Goal: Task Accomplishment & Management: Manage account settings

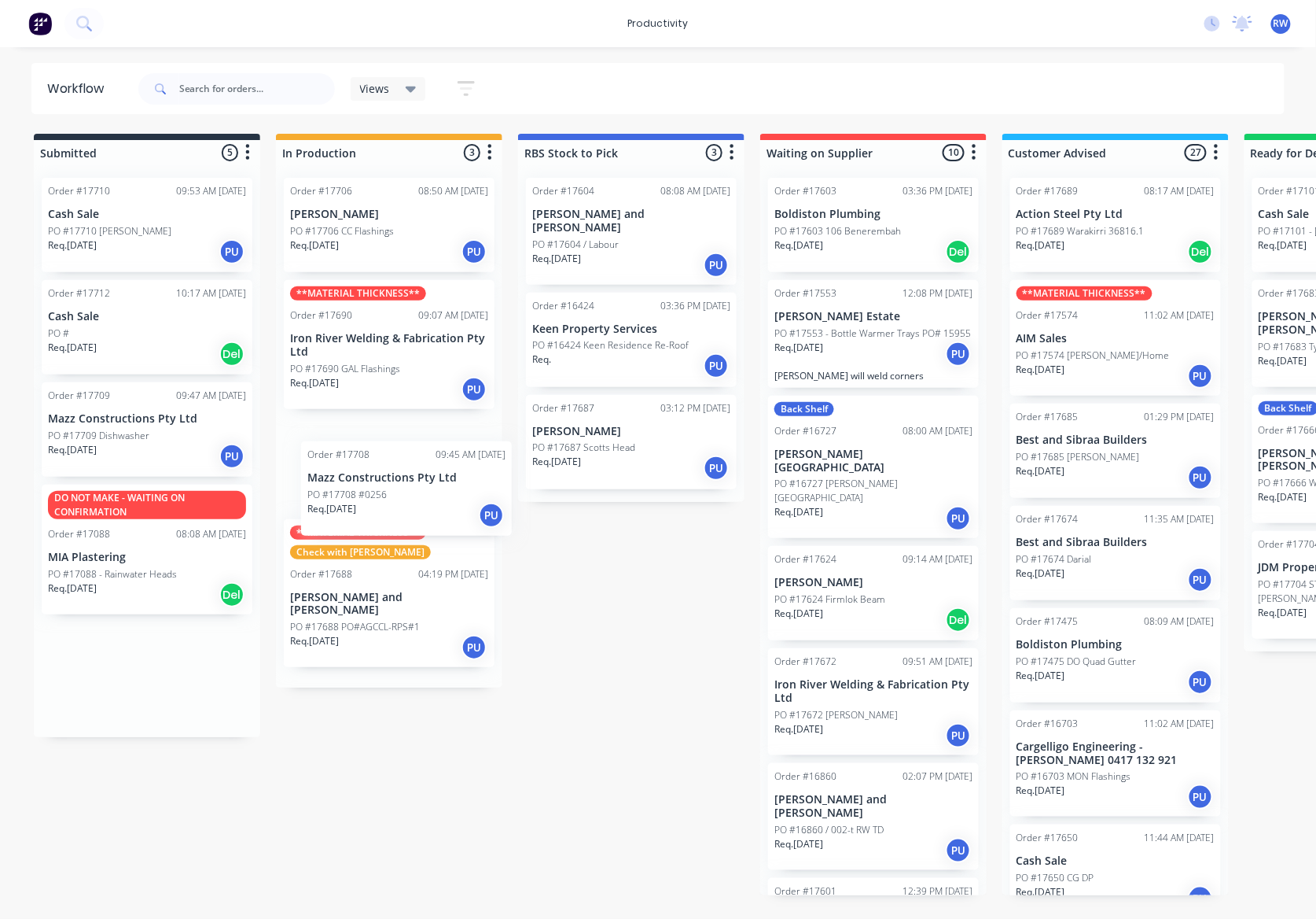
drag, startPoint x: 177, startPoint y: 443, endPoint x: 453, endPoint y: 516, distance: 285.5
click at [453, 516] on div "Submitted 5 Sort By Created date Required date Order number Customer name Most …" at bounding box center [957, 515] width 1938 height 761
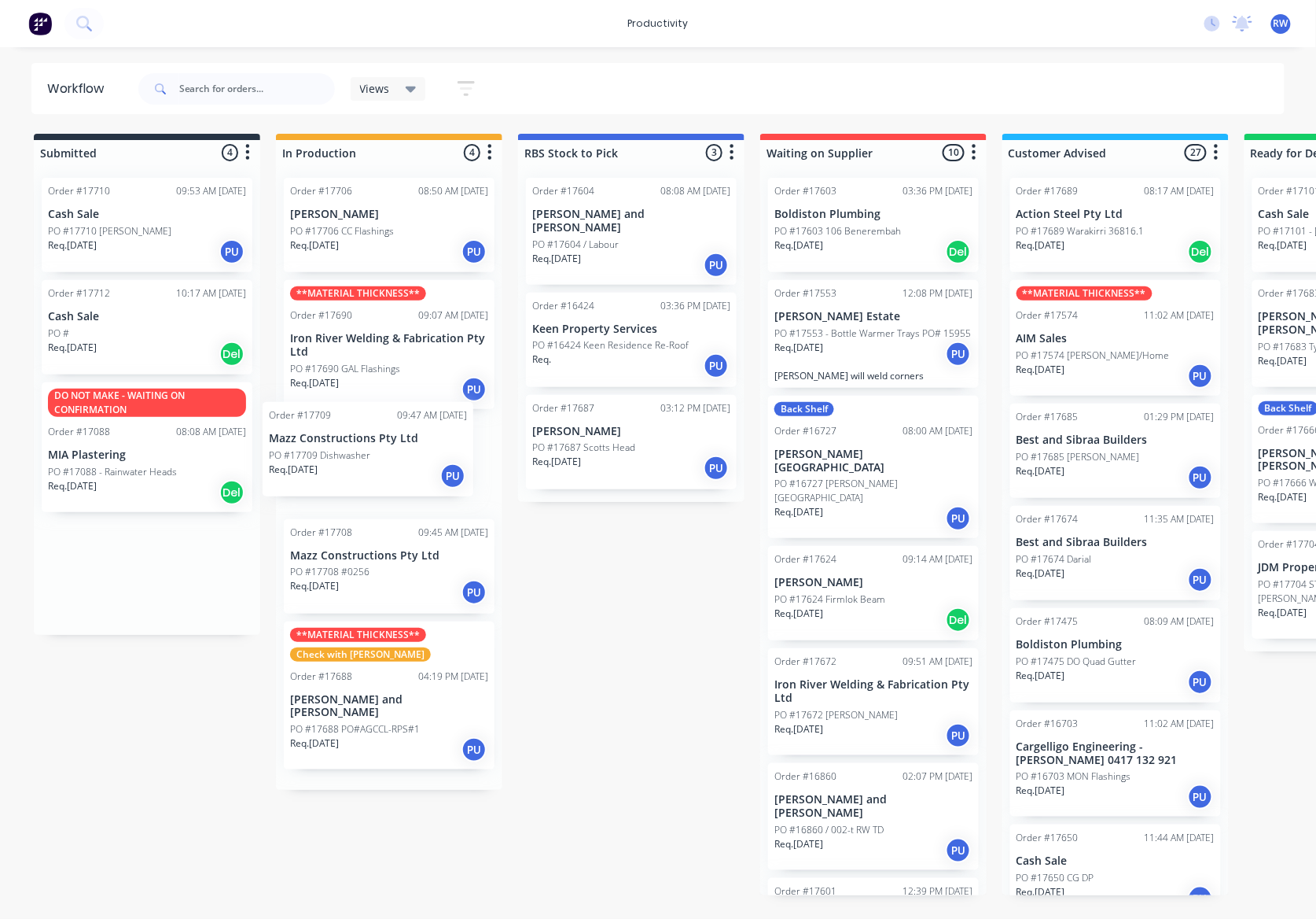
drag, startPoint x: 107, startPoint y: 432, endPoint x: 351, endPoint y: 457, distance: 245.3
click at [351, 457] on div "Submitted 4 Sort By Created date Required date Order number Customer name Most …" at bounding box center [957, 515] width 1938 height 761
click at [98, 355] on div "Req. 02/10/25 Del" at bounding box center [147, 354] width 198 height 27
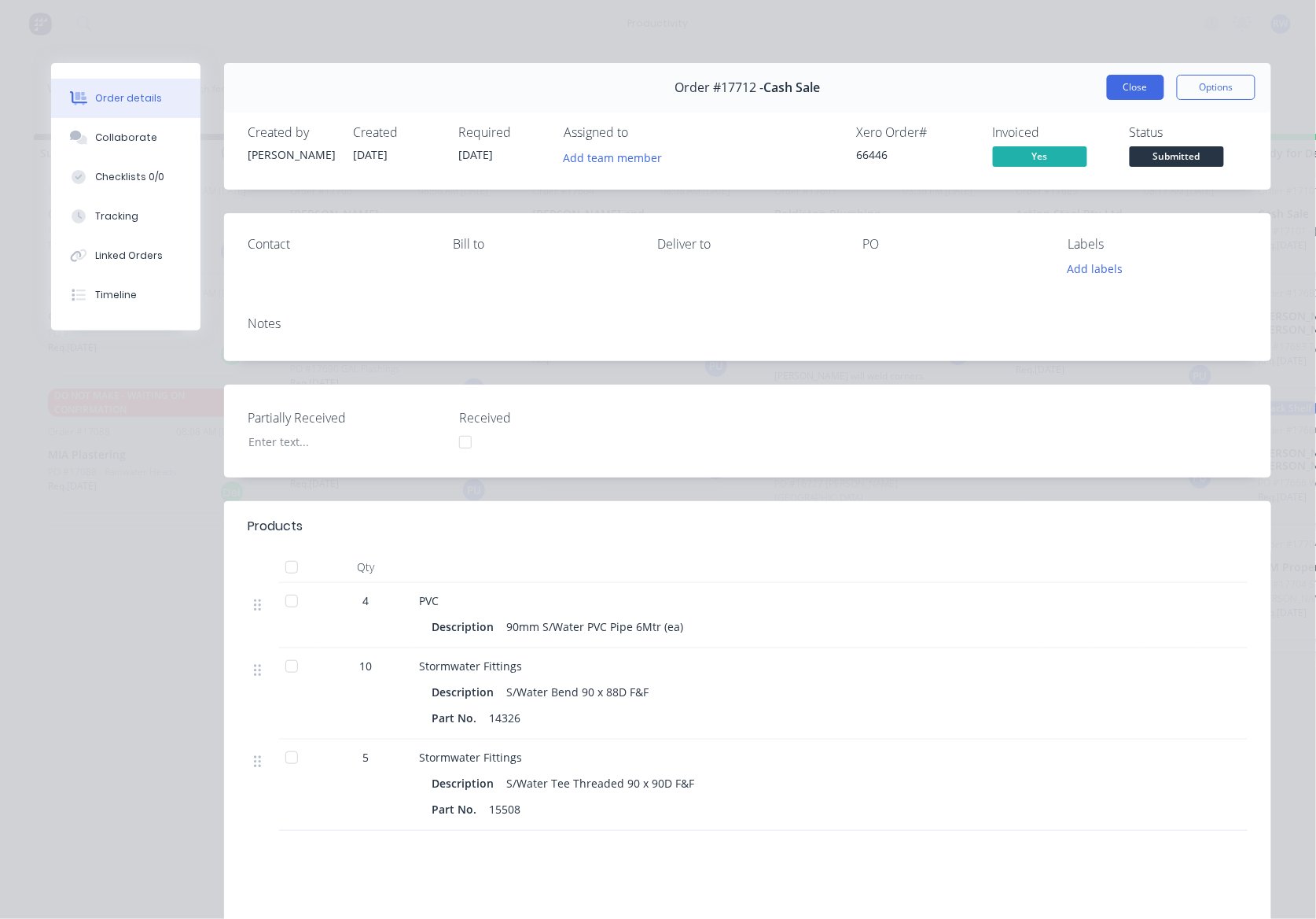
click at [1124, 86] on button "Close" at bounding box center [1136, 87] width 58 height 25
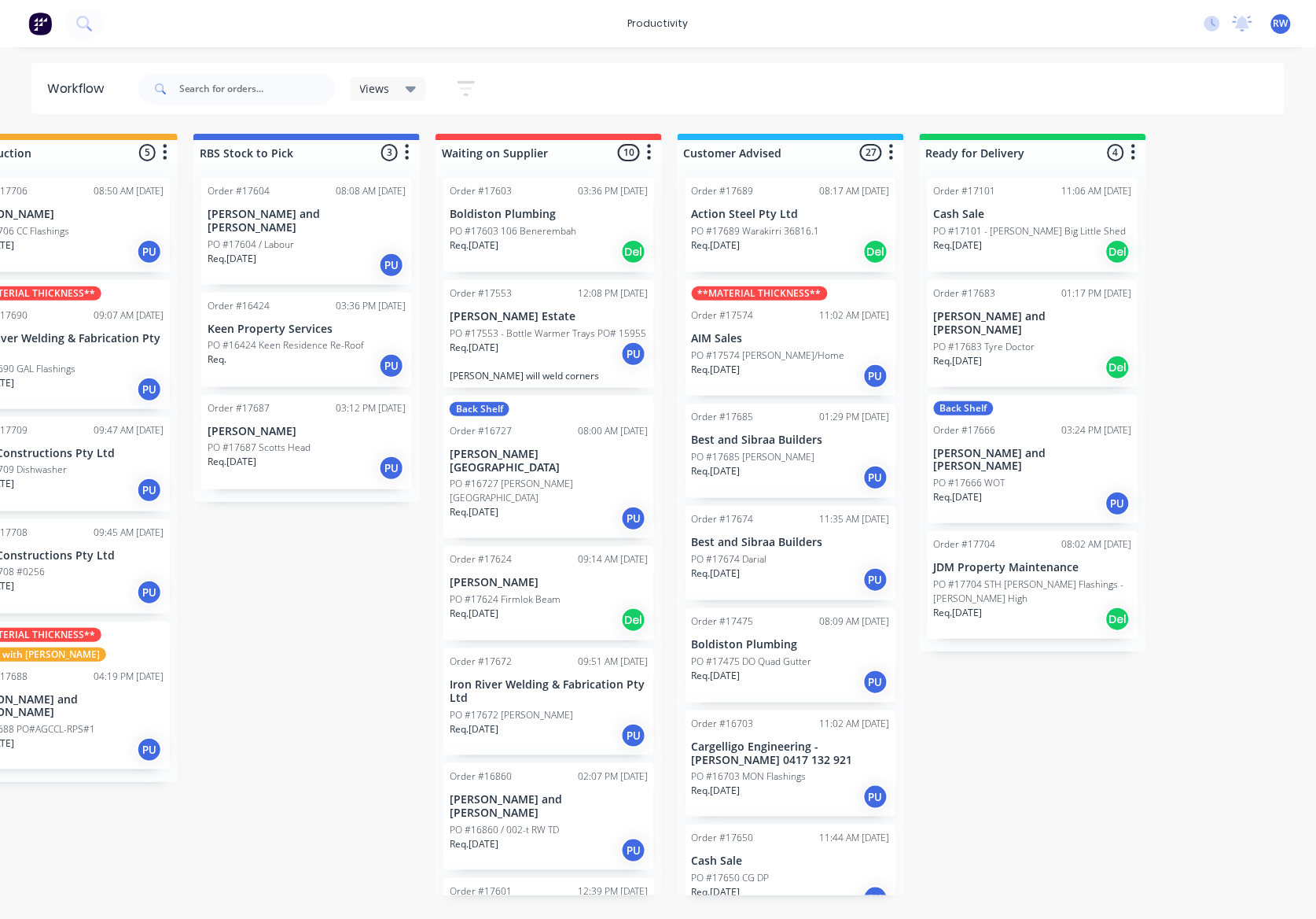
scroll to position [0, 419]
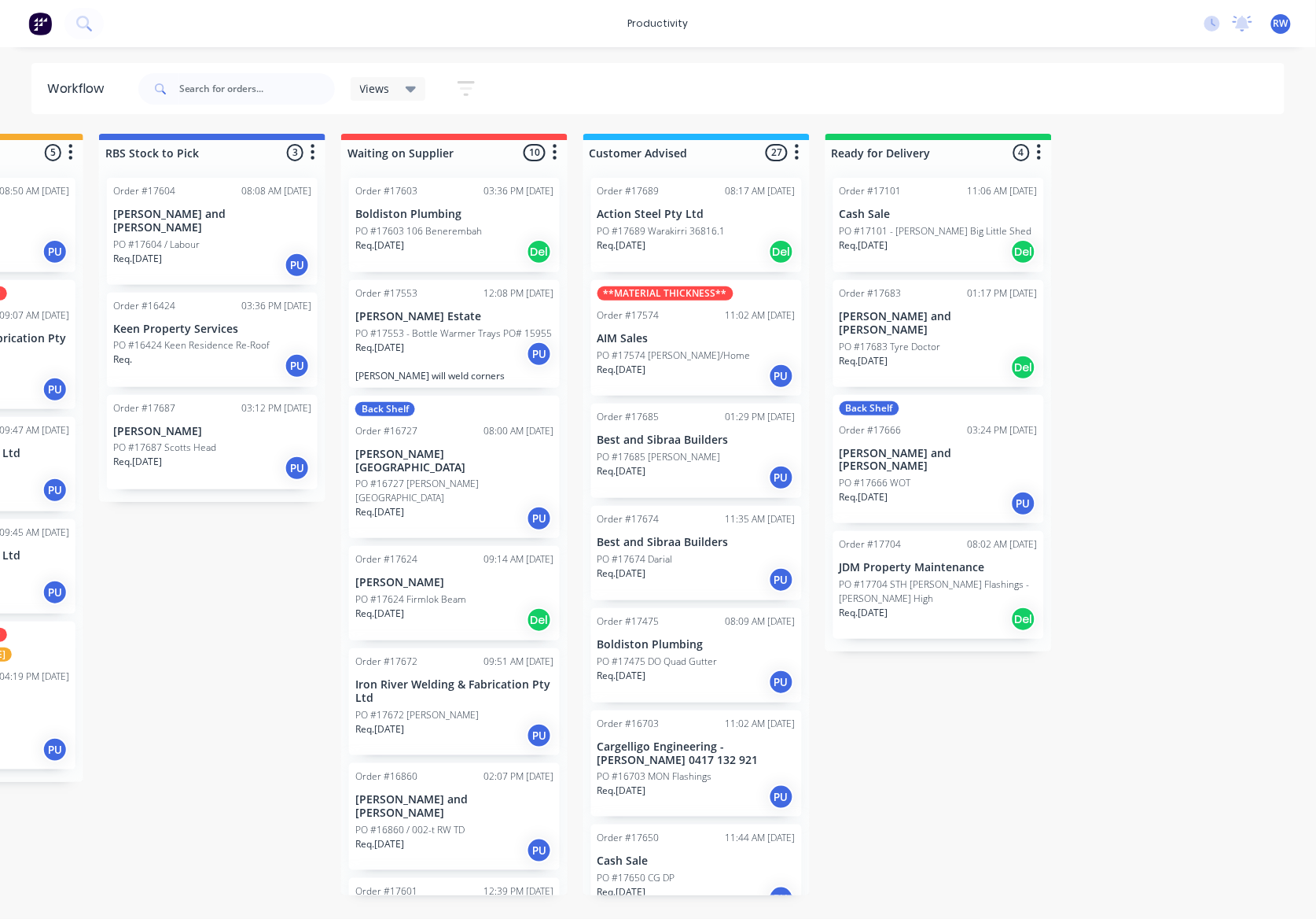
click at [889, 606] on p "Req. 02/10/25" at bounding box center [864, 613] width 49 height 14
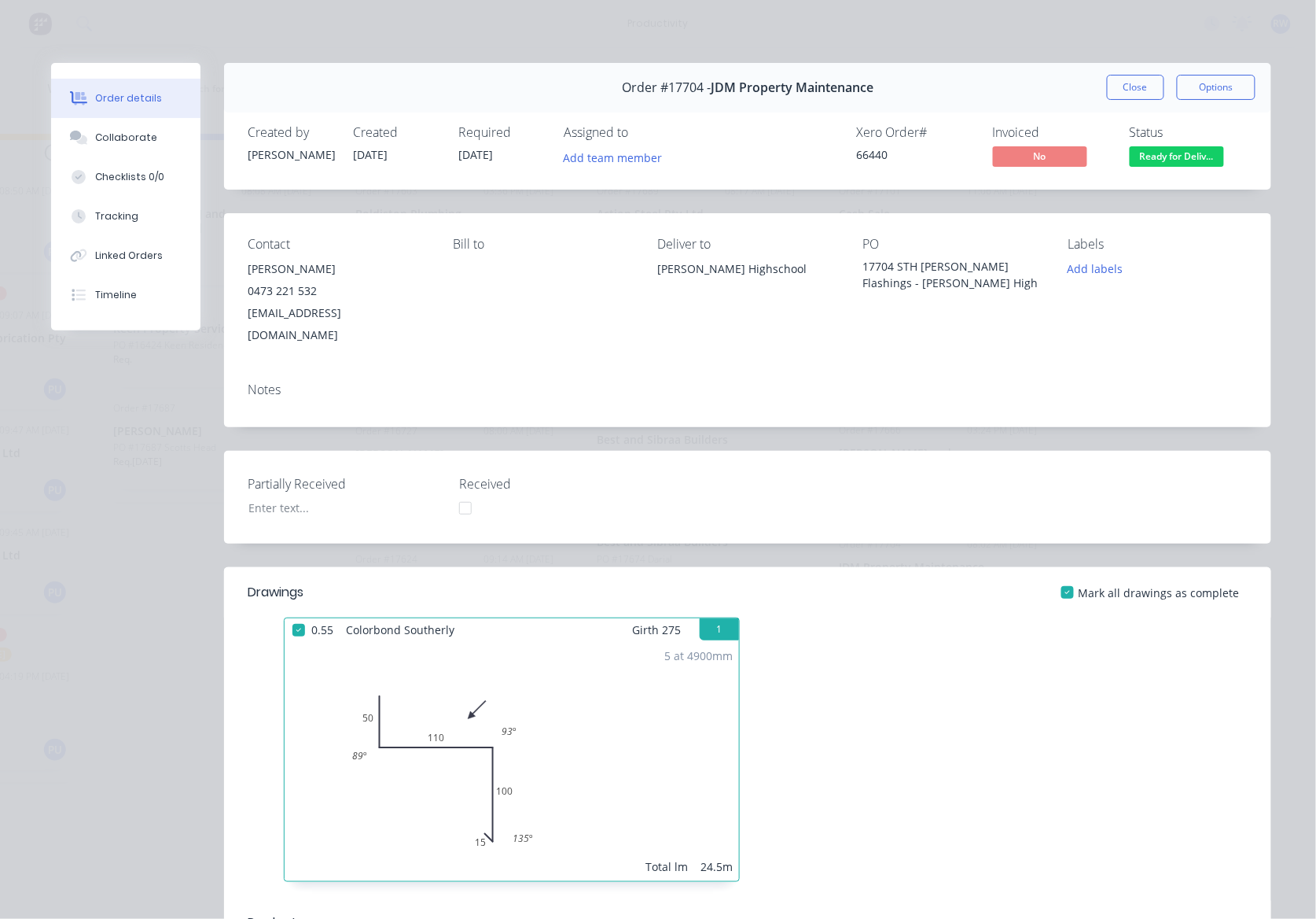
click at [1178, 152] on span "Ready for Deliv..." at bounding box center [1177, 156] width 94 height 20
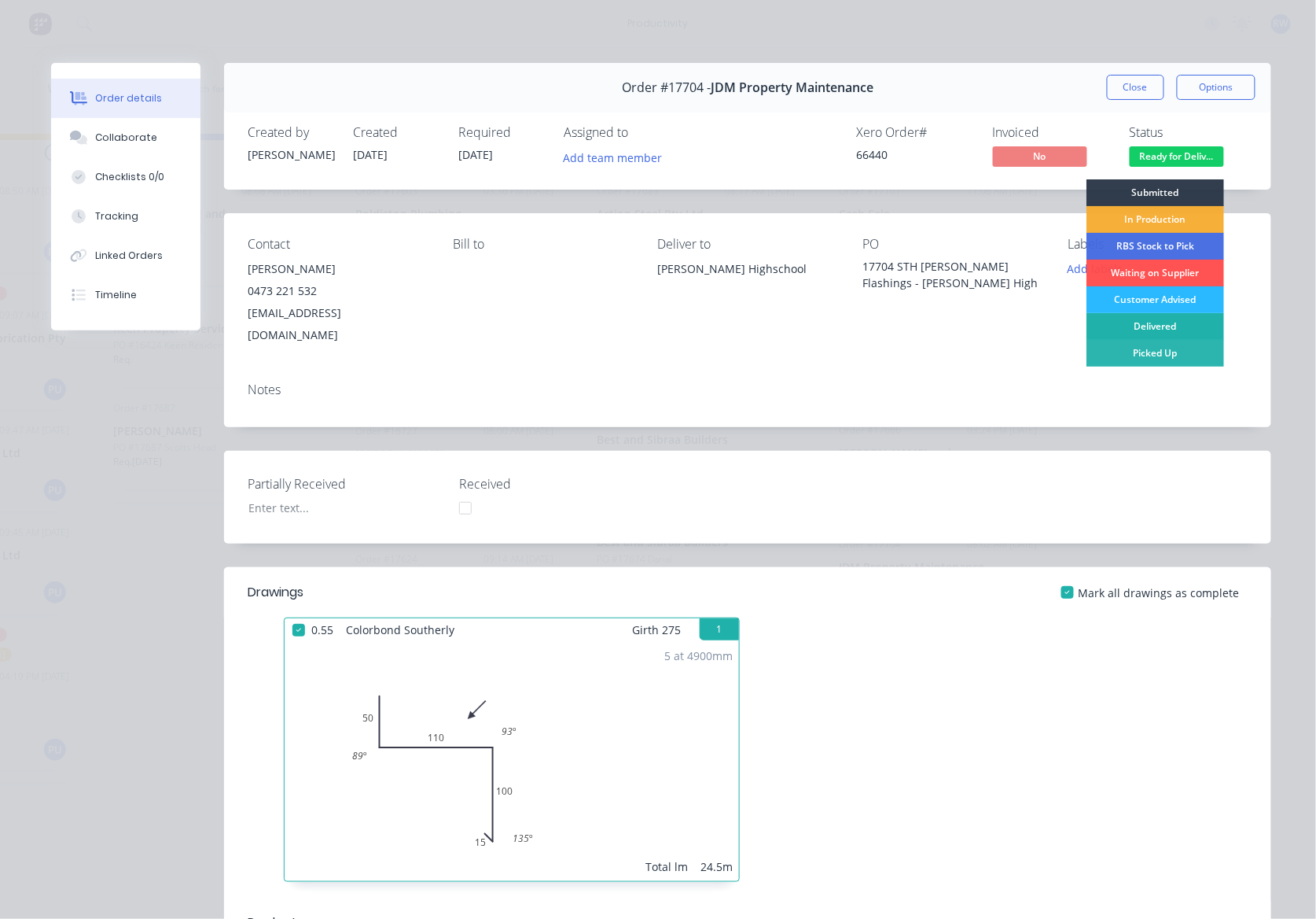
click at [1148, 318] on div "Delivered" at bounding box center [1155, 326] width 138 height 27
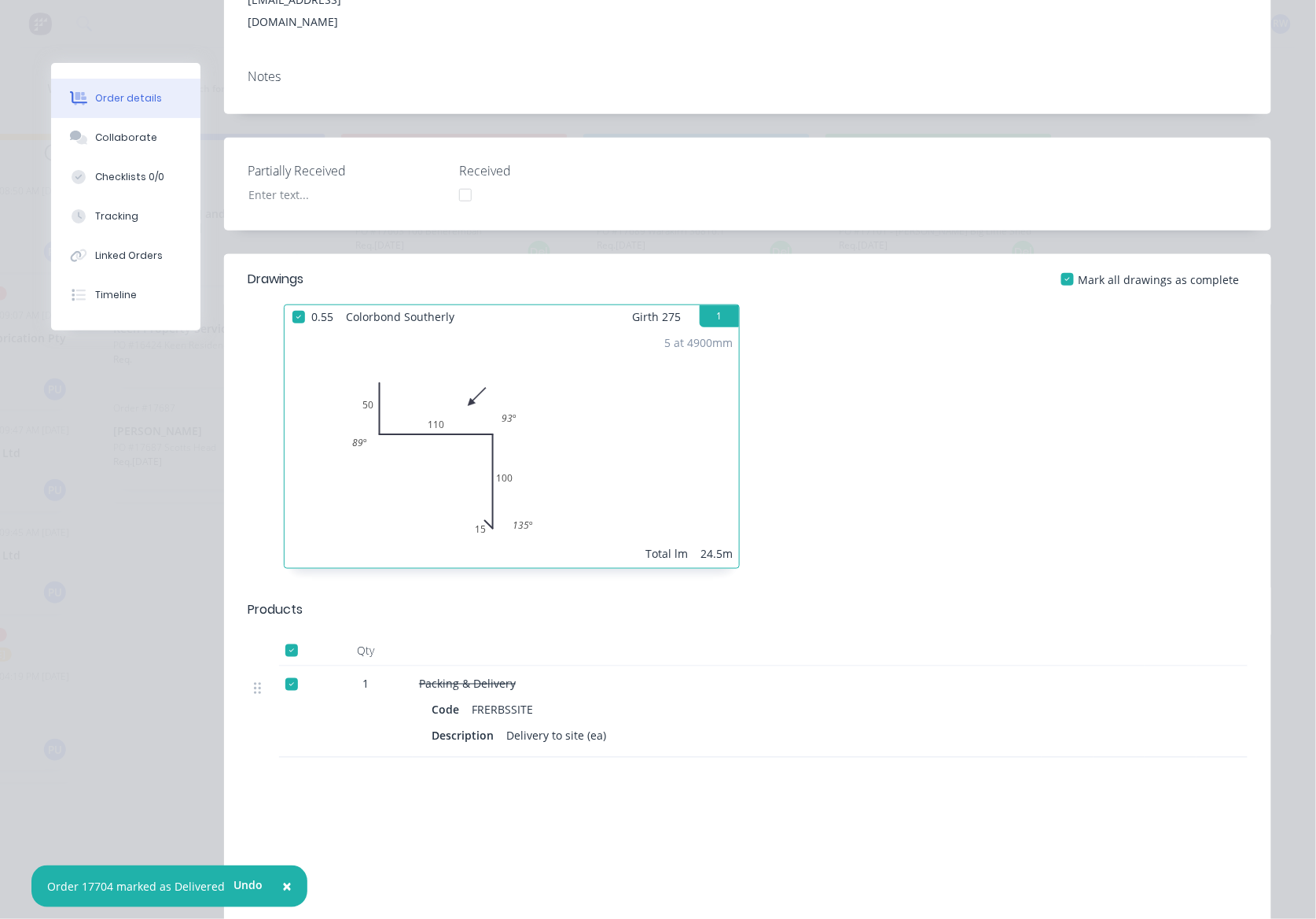
scroll to position [0, 0]
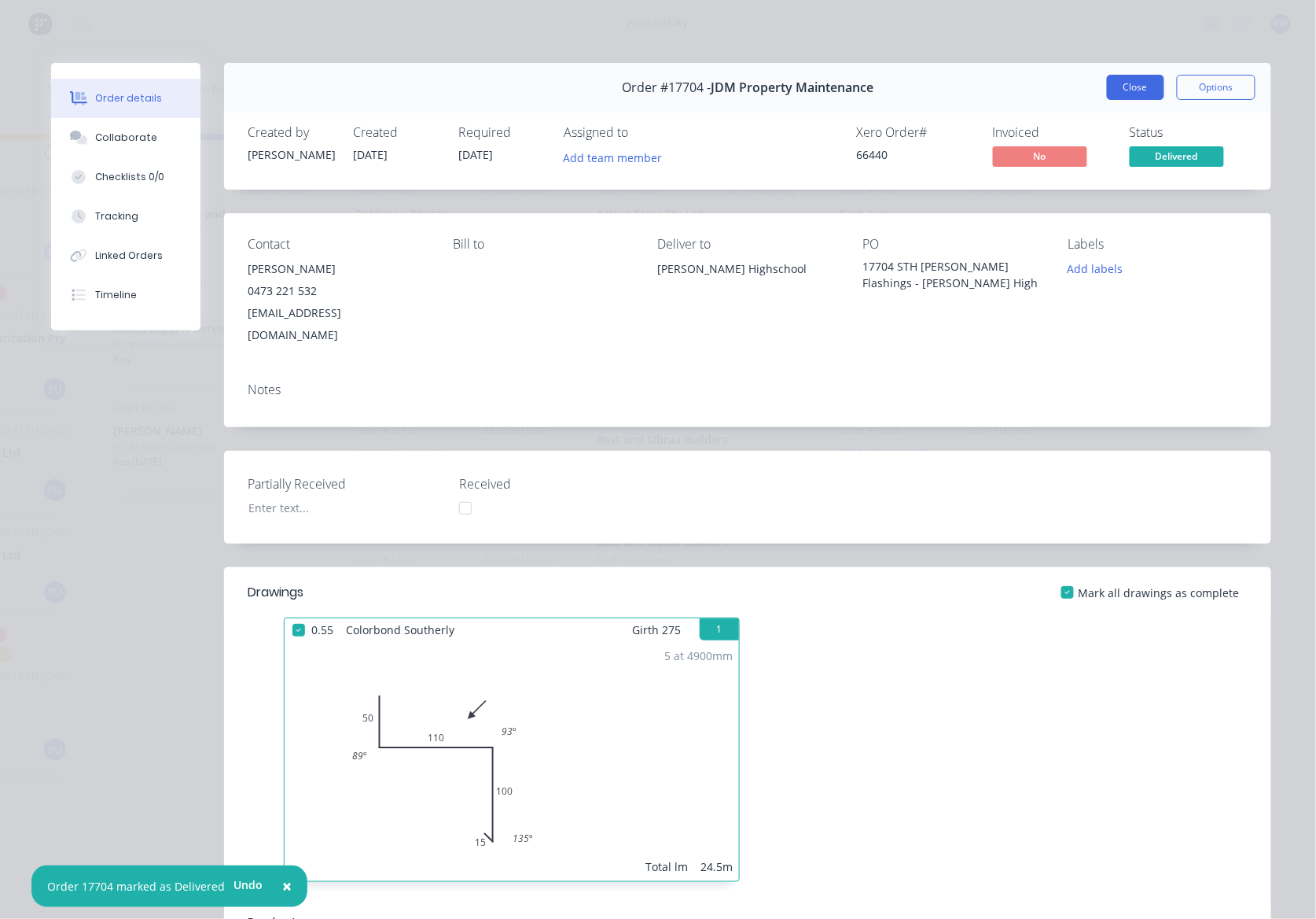
click at [1142, 75] on div "Order #17704 - JDM Property Maintenance Close Options" at bounding box center [748, 87] width 1048 height 50
click at [1140, 85] on button "Close" at bounding box center [1136, 87] width 58 height 25
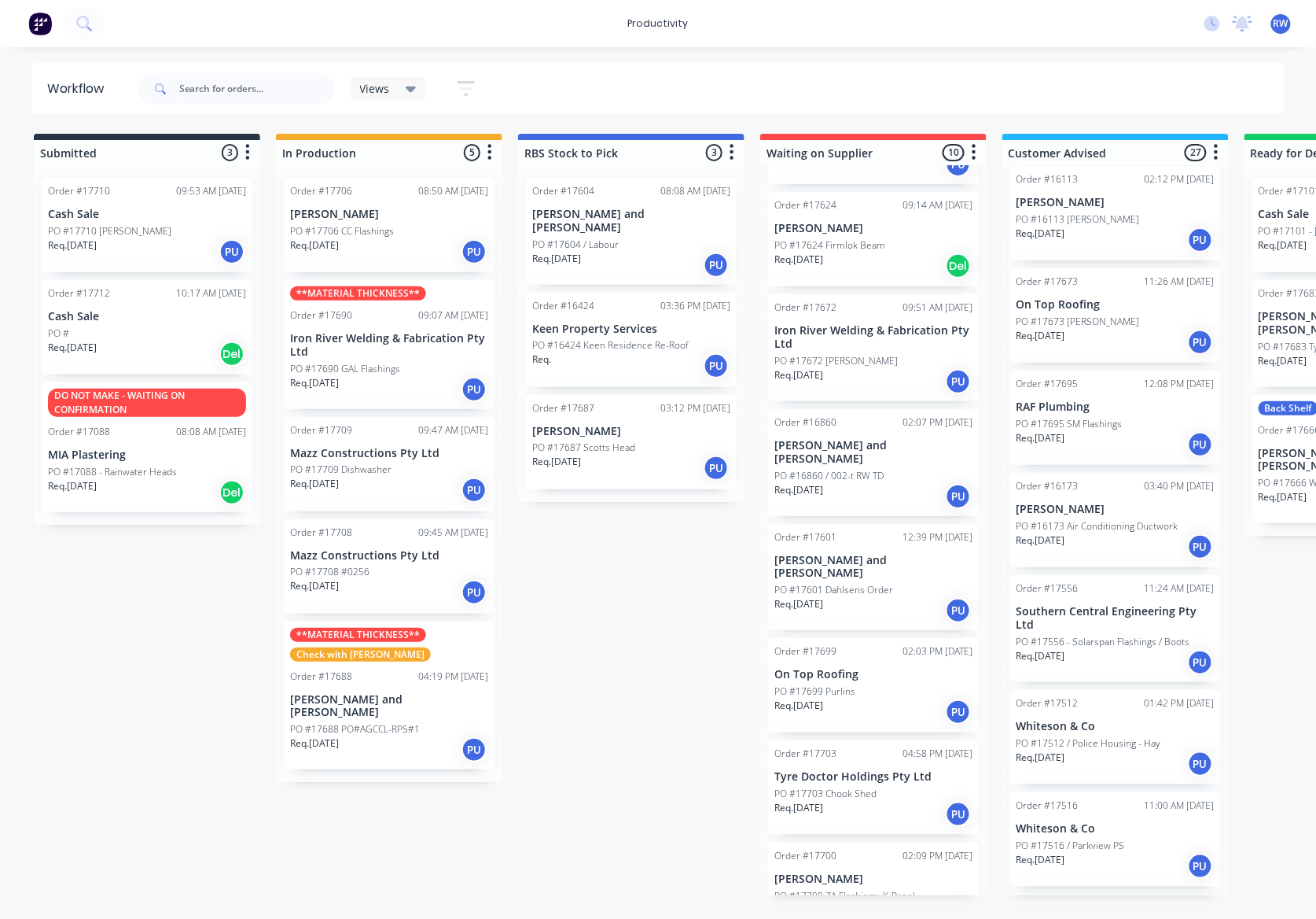
scroll to position [2140, 0]
click at [1092, 836] on p "PO #17516 / Parkview PS" at bounding box center [1071, 843] width 108 height 14
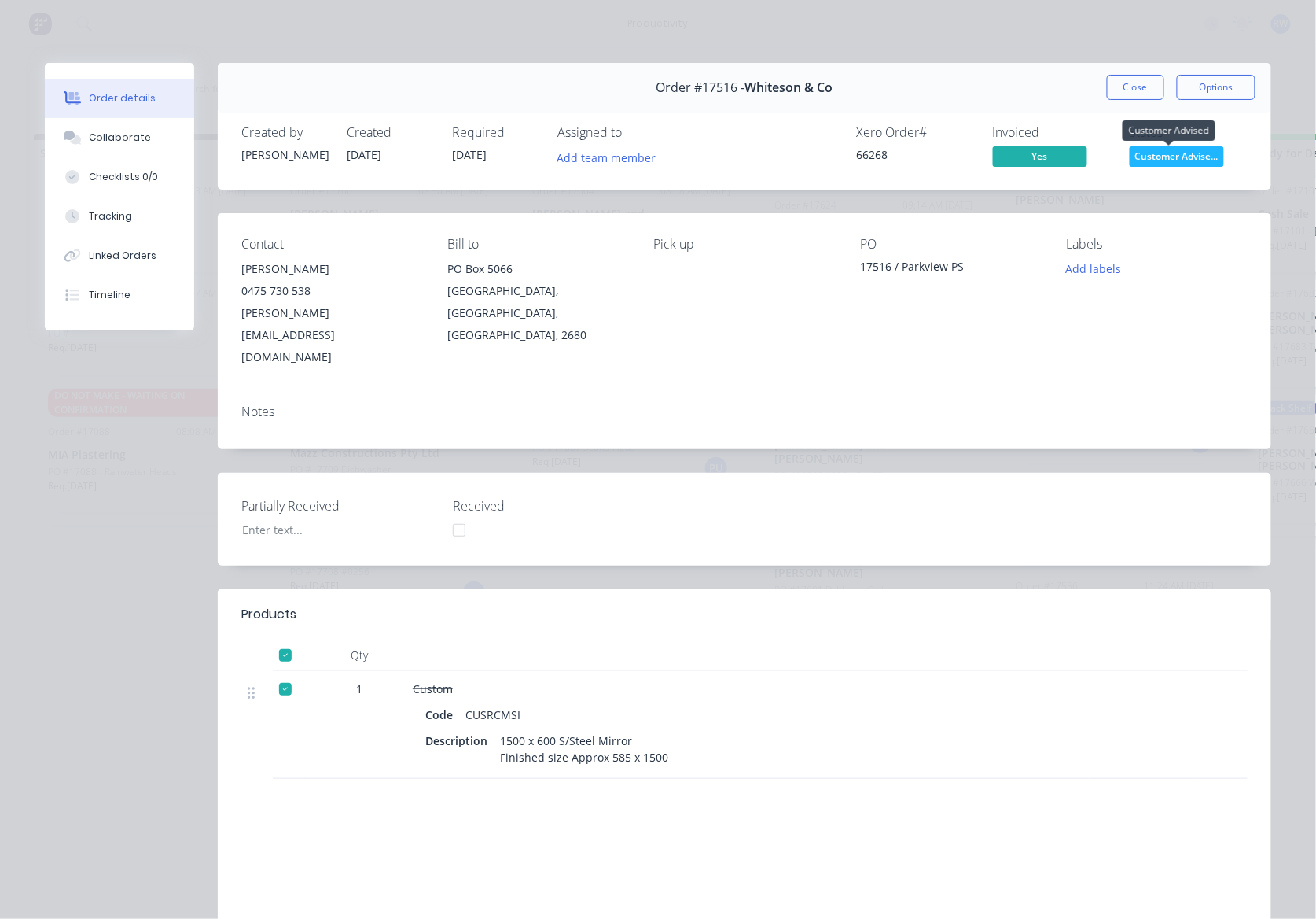
click at [1208, 156] on span "Customer Advise..." at bounding box center [1177, 156] width 94 height 20
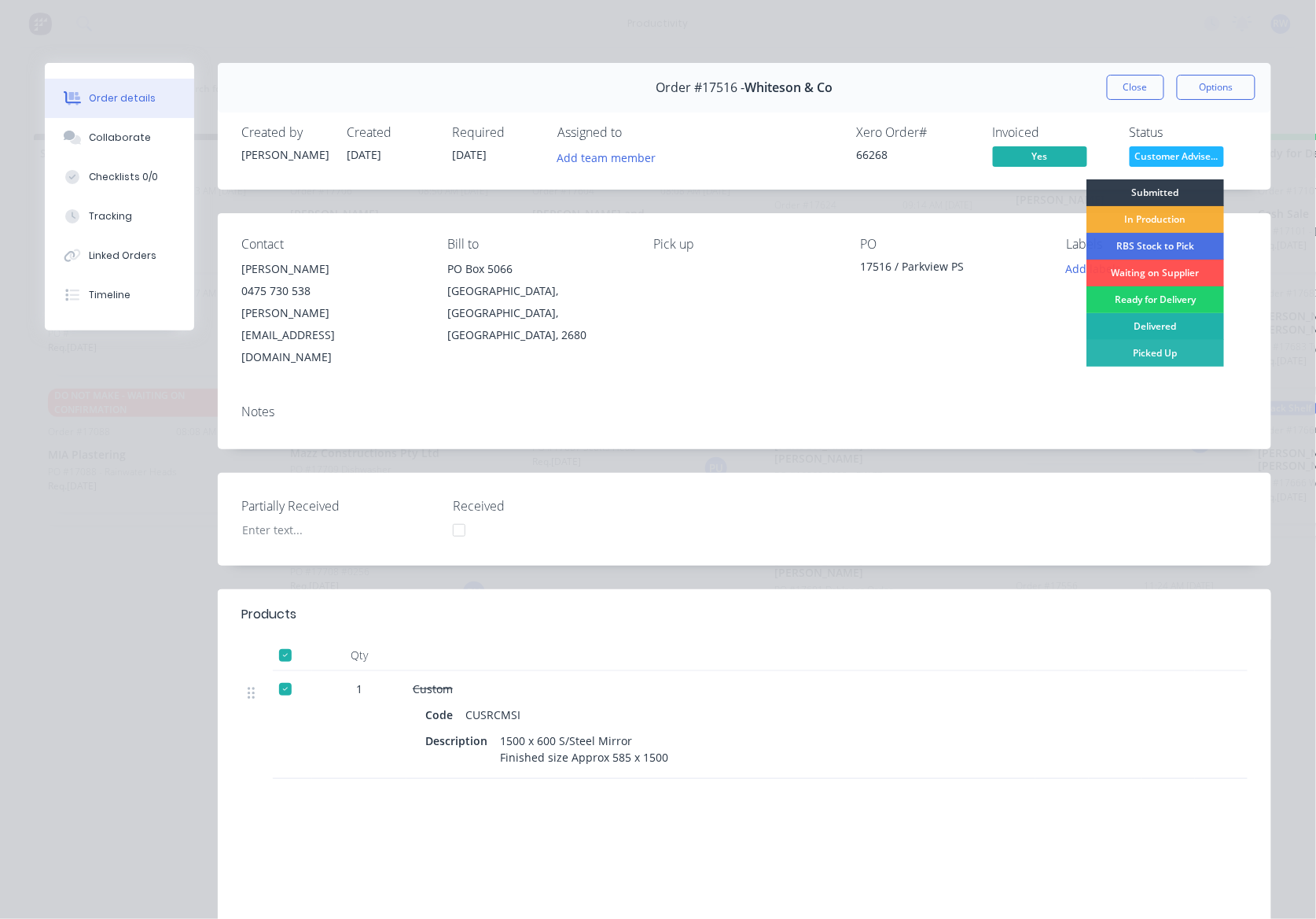
click at [1168, 325] on div "Delivered" at bounding box center [1155, 326] width 138 height 27
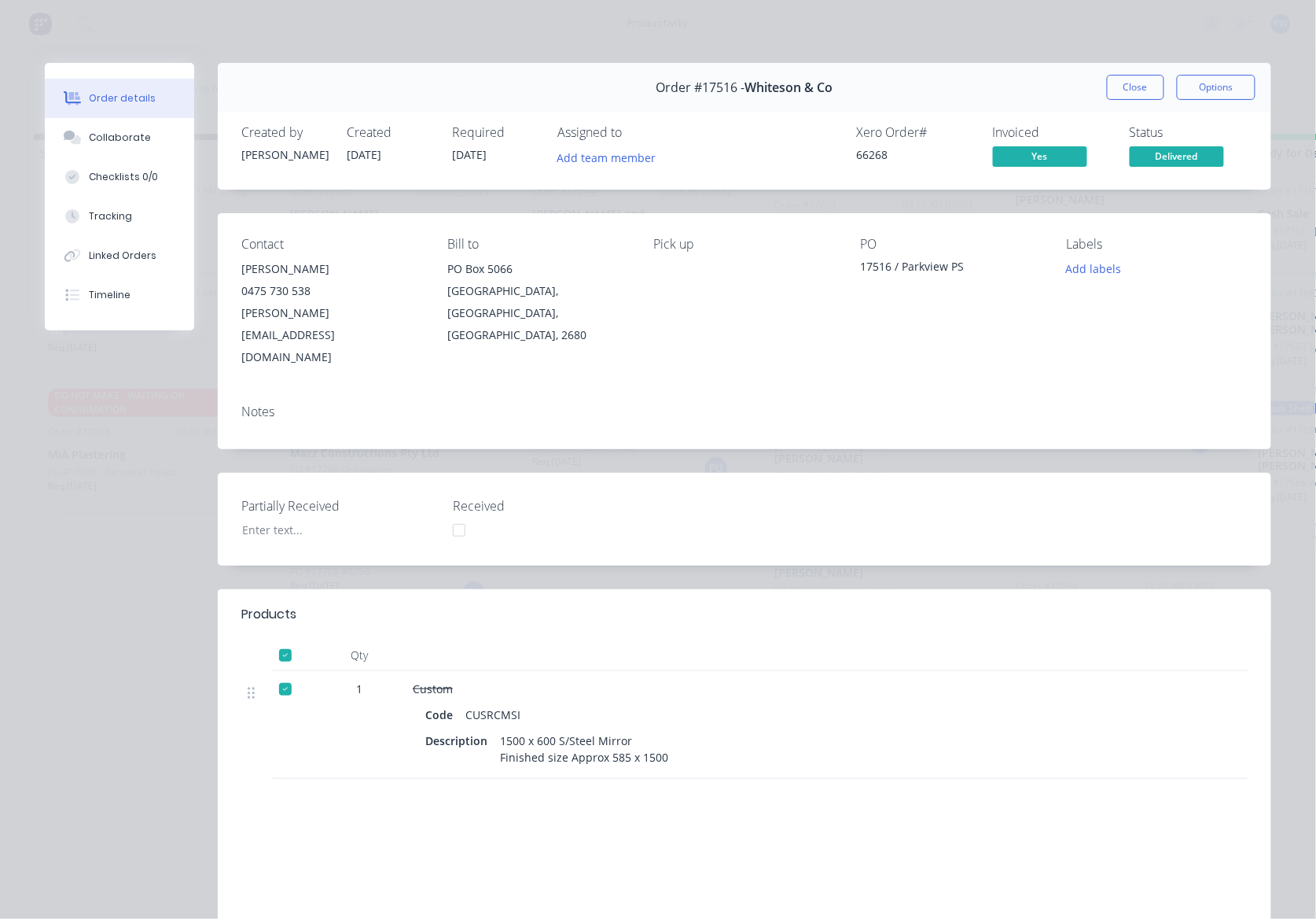
scroll to position [2039, 0]
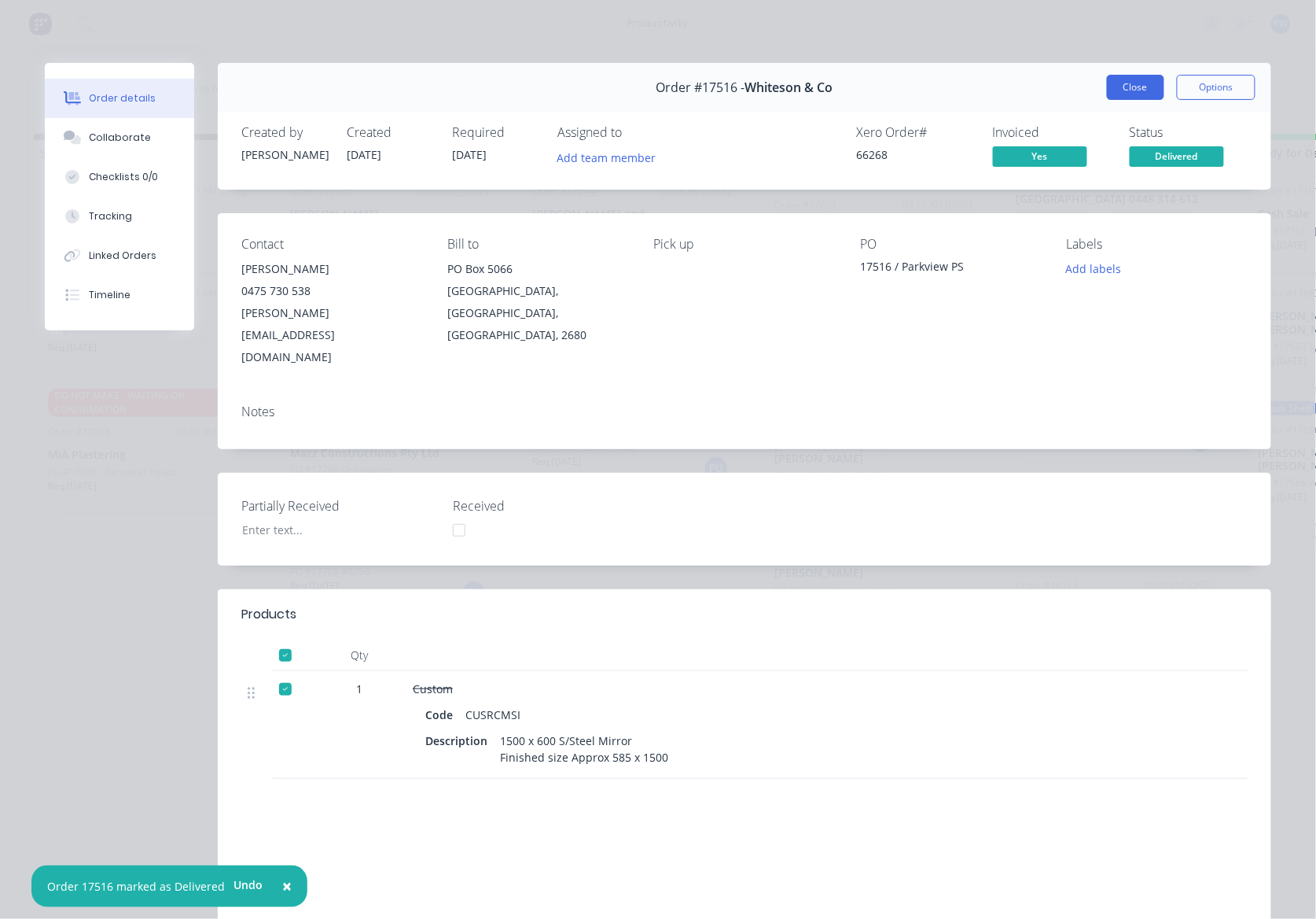
click at [1109, 91] on button "Close" at bounding box center [1136, 87] width 58 height 25
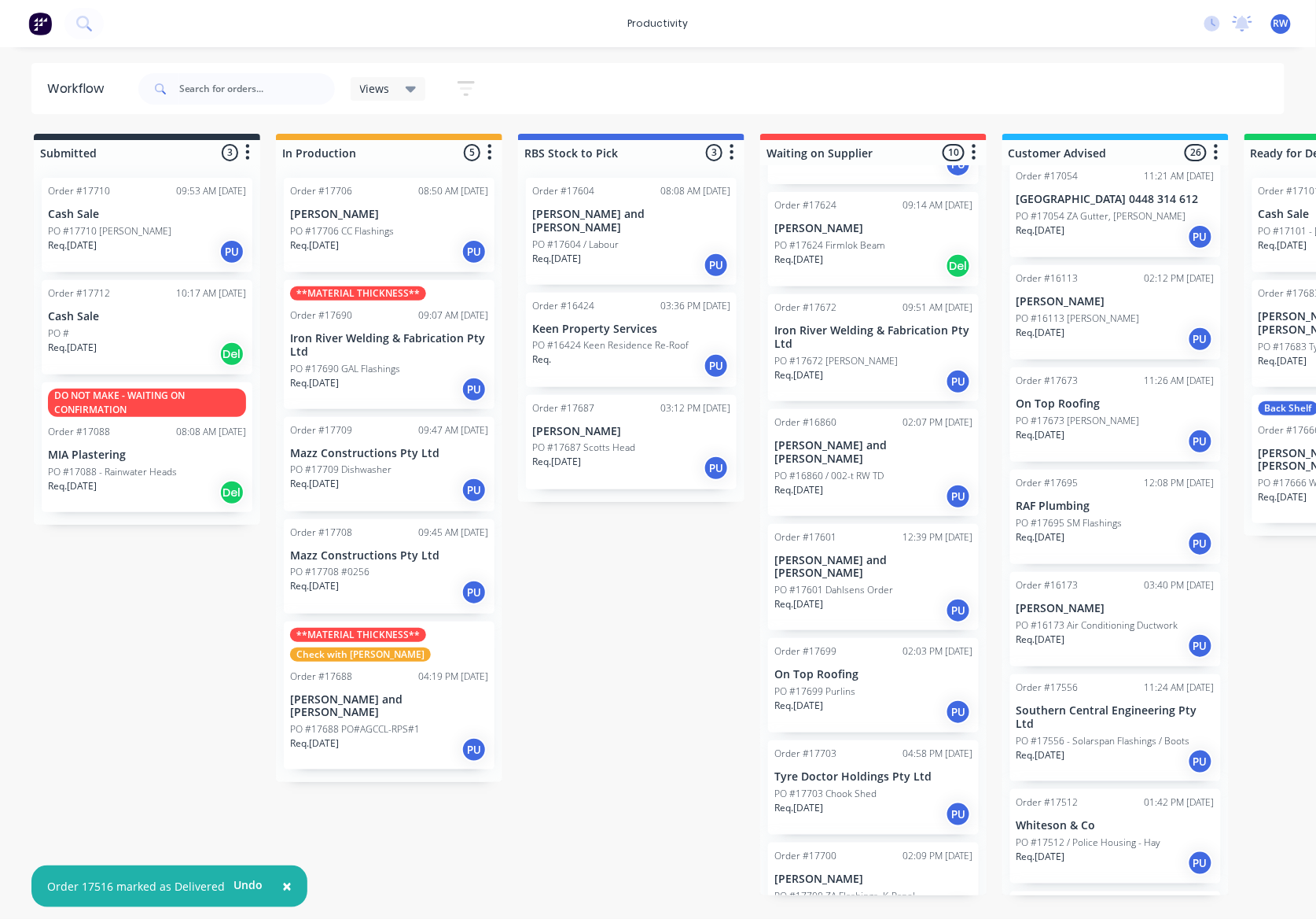
click at [1061, 632] on p "Req. 23/01/25" at bounding box center [1041, 640] width 49 height 14
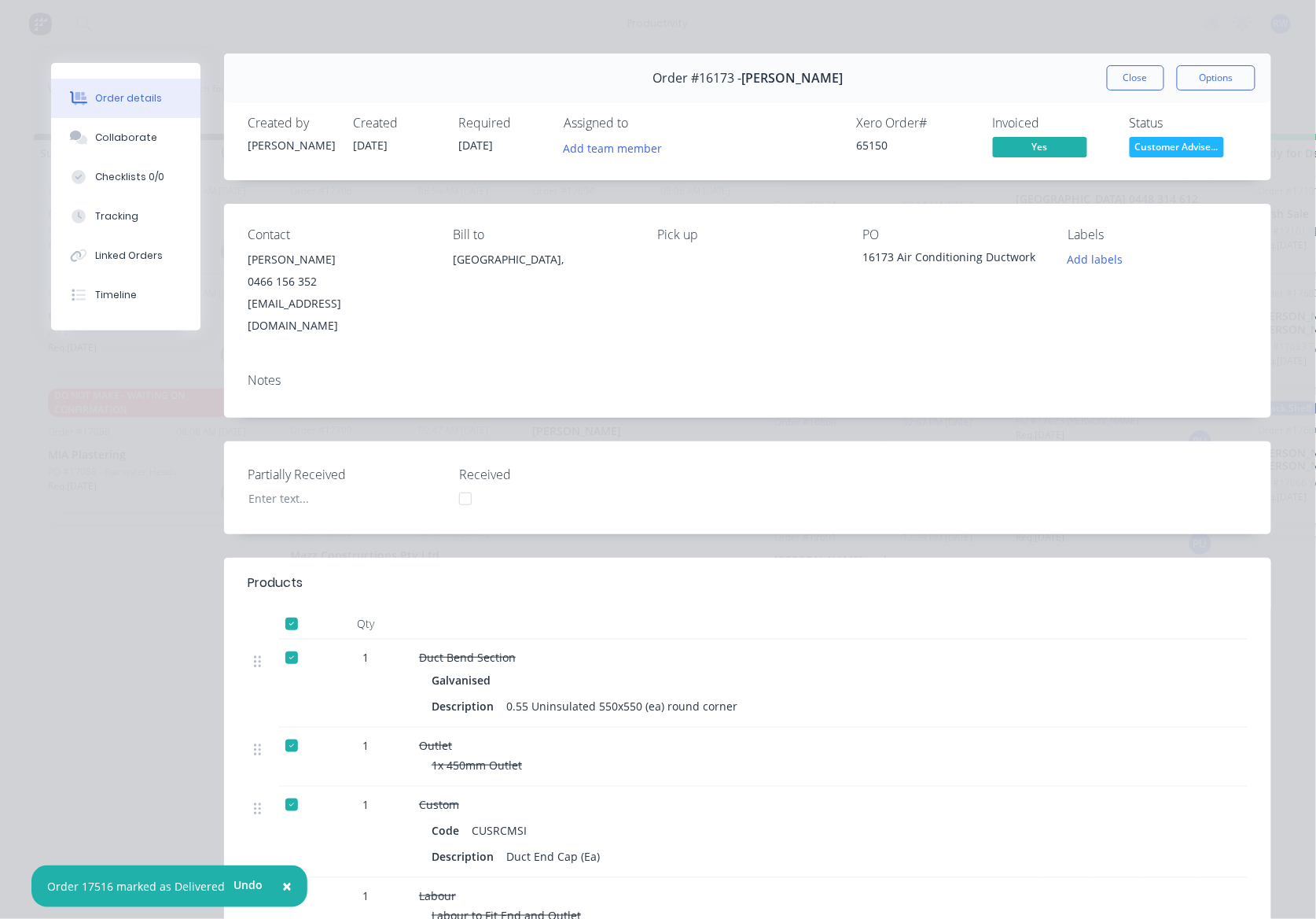
scroll to position [0, 0]
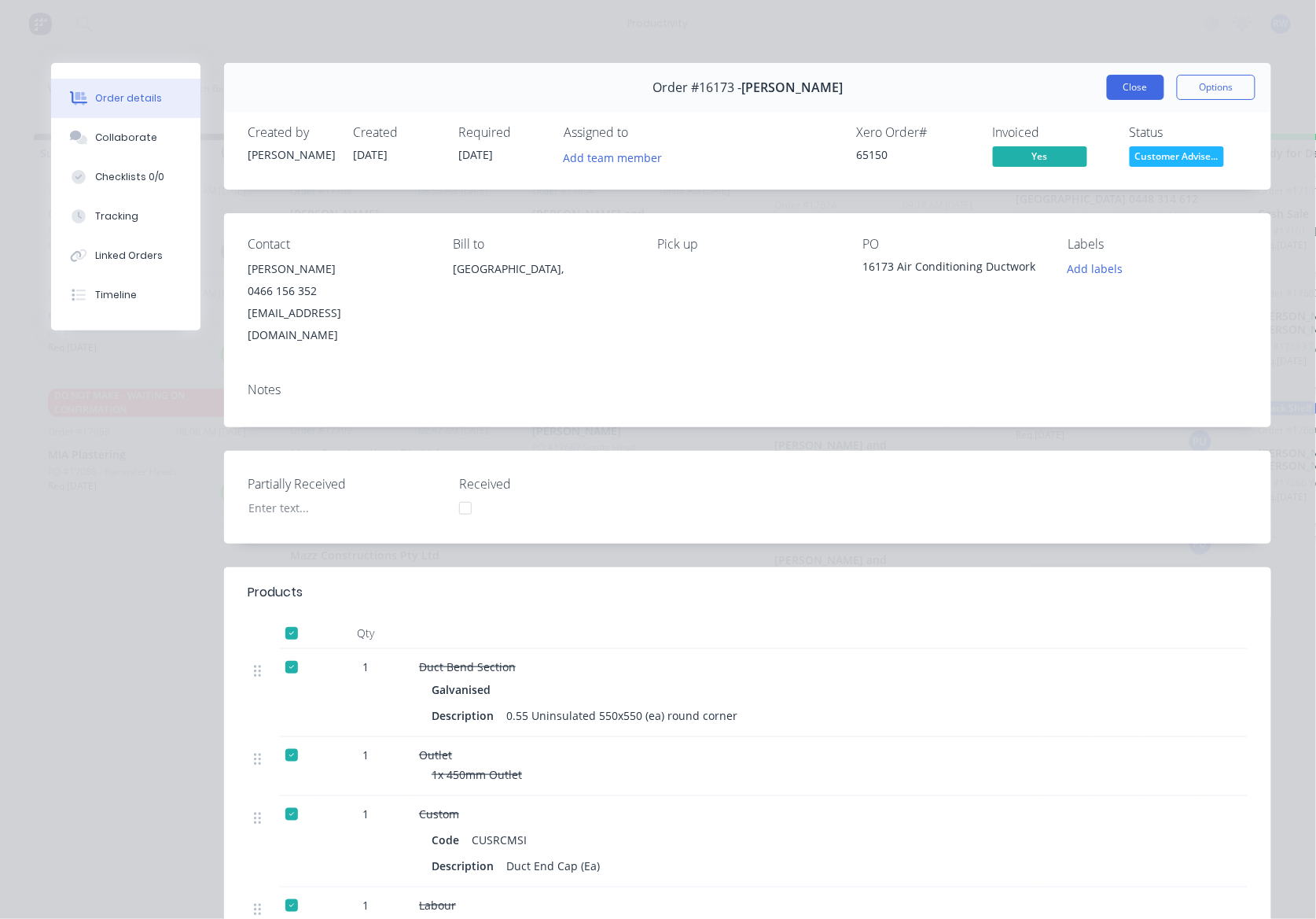
click at [1107, 91] on button "Close" at bounding box center [1136, 87] width 58 height 25
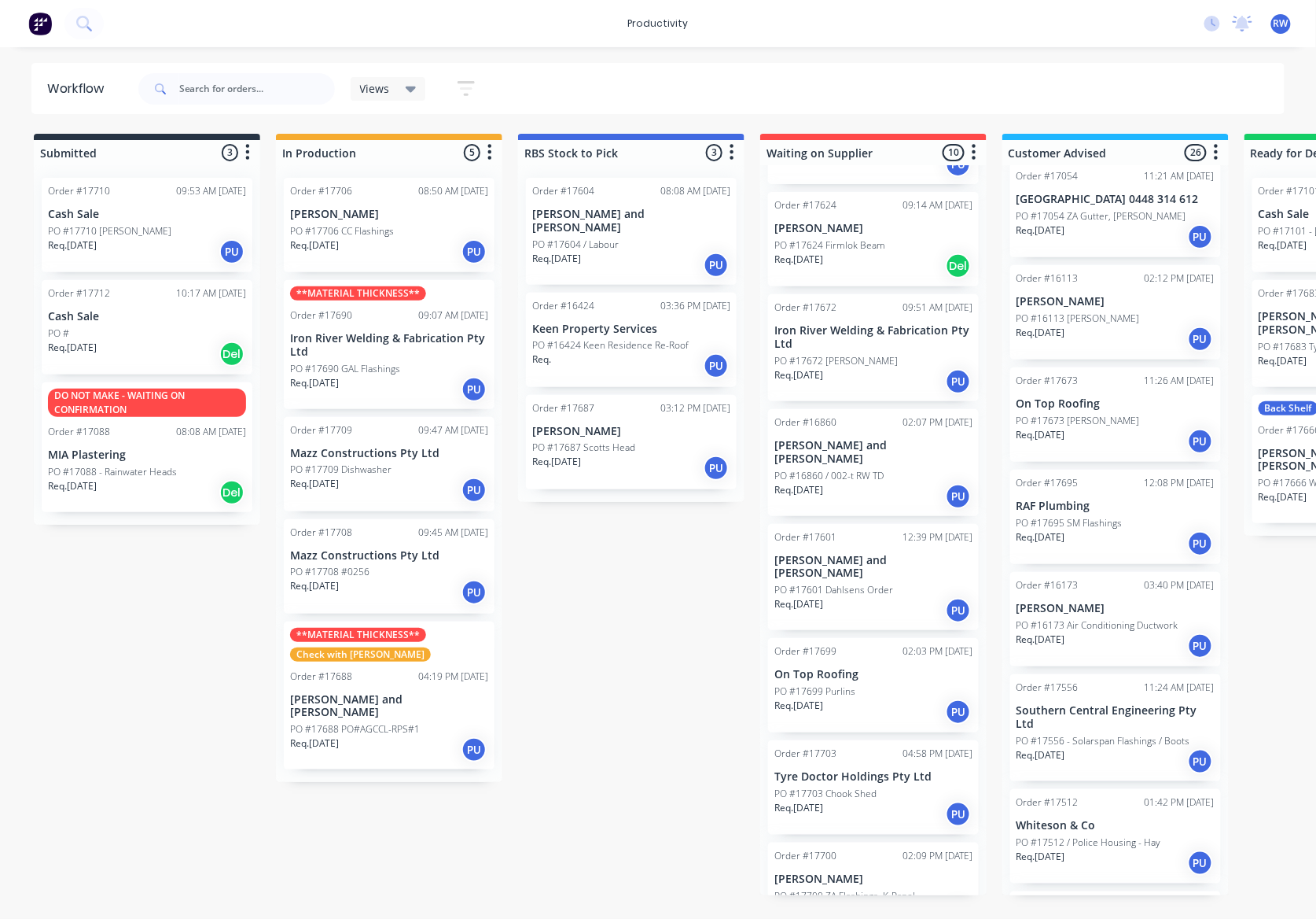
click at [393, 685] on div "**MATERIAL THICKNESS** Check with Geoff Order #17688 04:19 PM 30/09/25 Jay and …" at bounding box center [389, 696] width 210 height 149
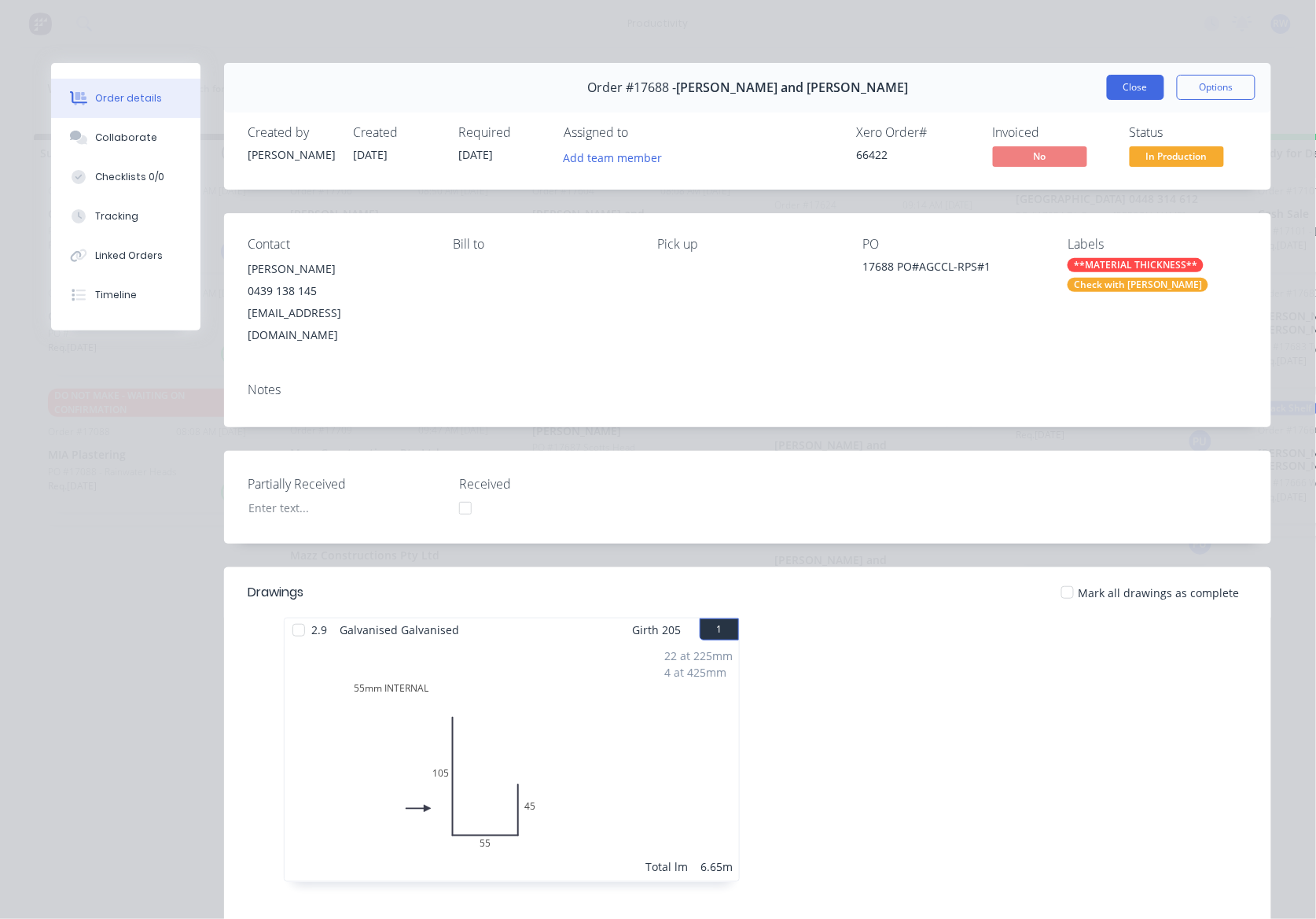
click at [1117, 82] on button "Close" at bounding box center [1136, 87] width 58 height 25
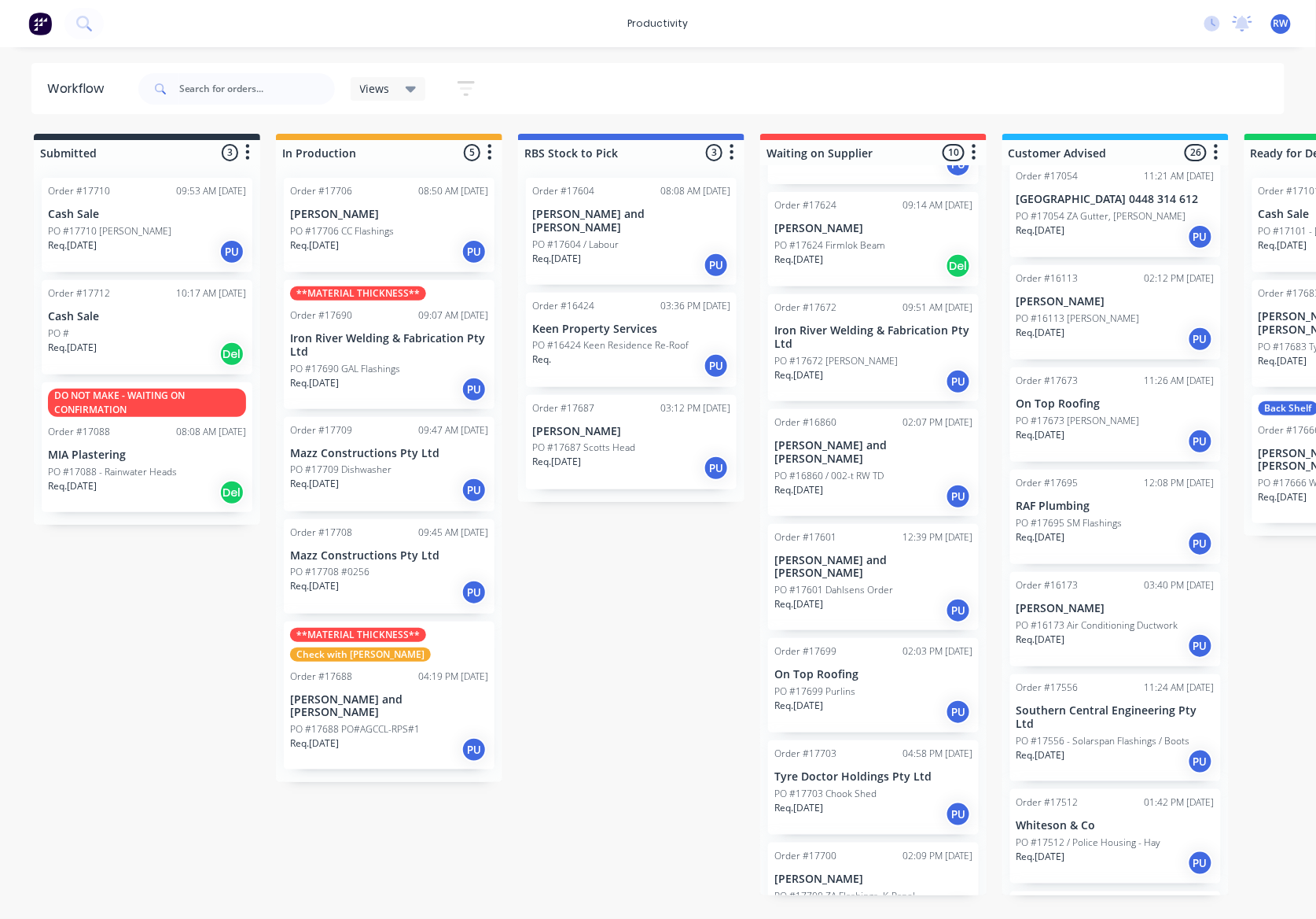
click at [151, 264] on div "Req. [DATE] PU" at bounding box center [147, 252] width 198 height 27
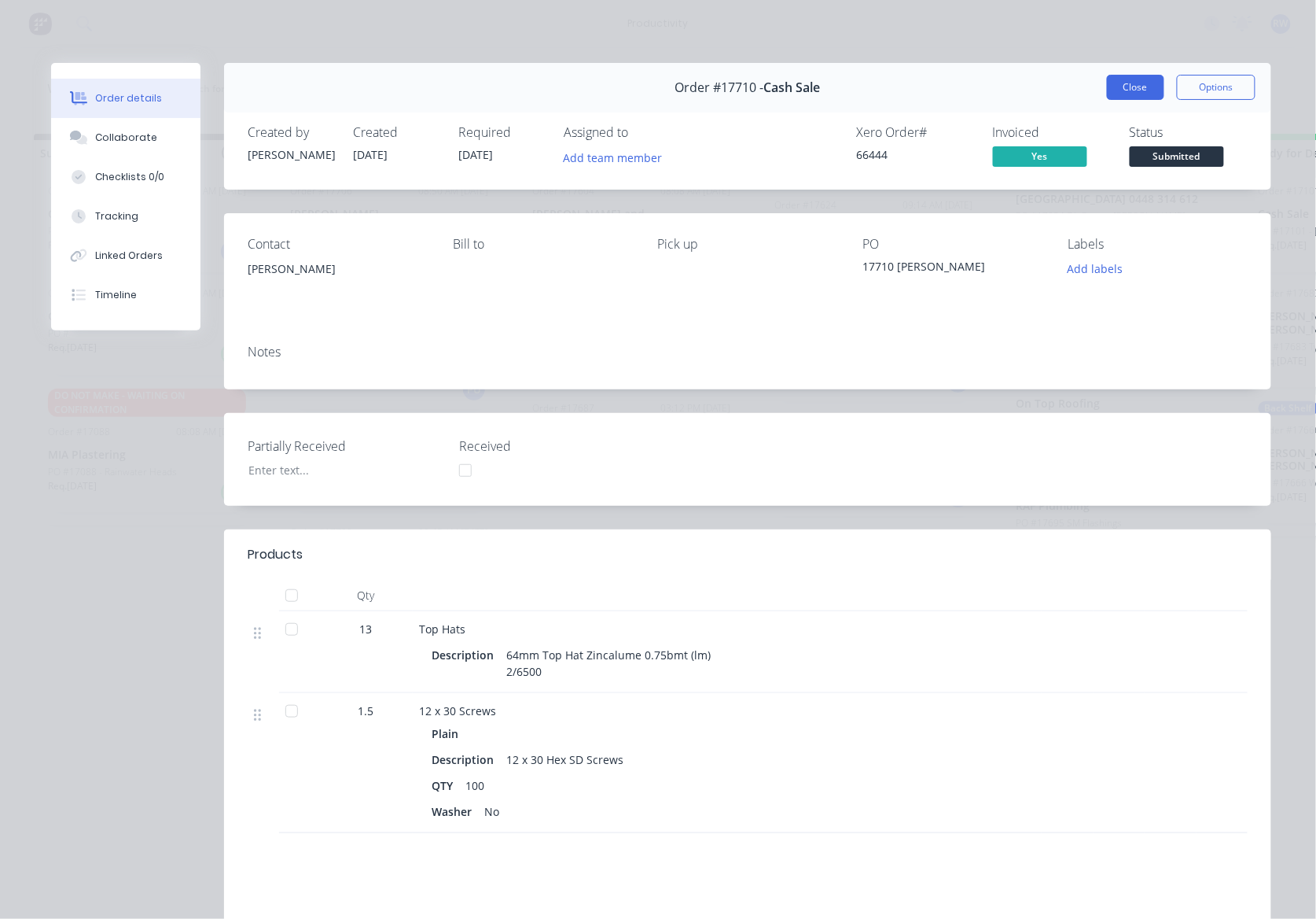
click at [1128, 75] on button "Close" at bounding box center [1136, 87] width 58 height 25
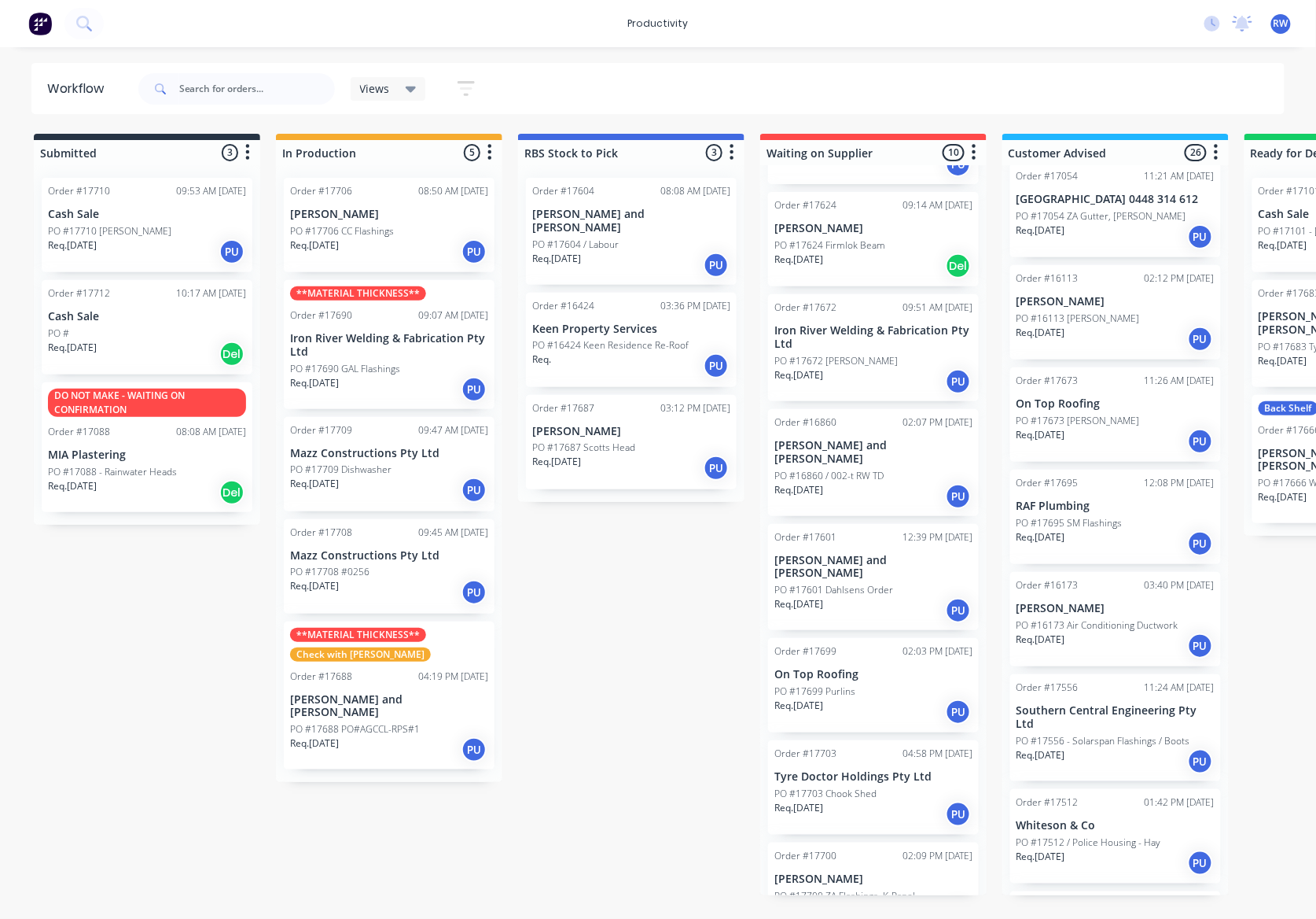
click at [117, 335] on div "PO #" at bounding box center [147, 333] width 198 height 14
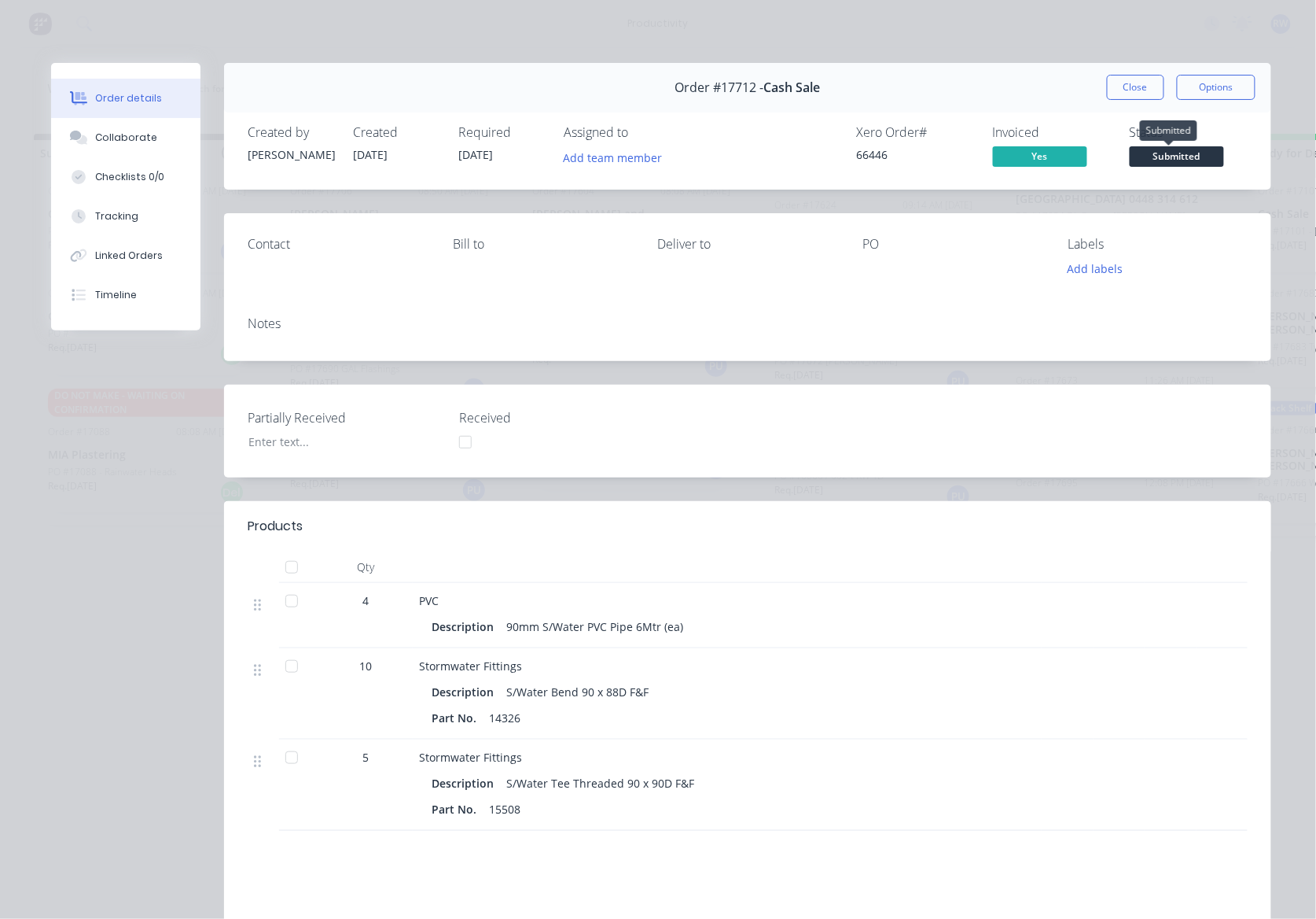
click at [1203, 159] on span "Submitted" at bounding box center [1177, 156] width 94 height 20
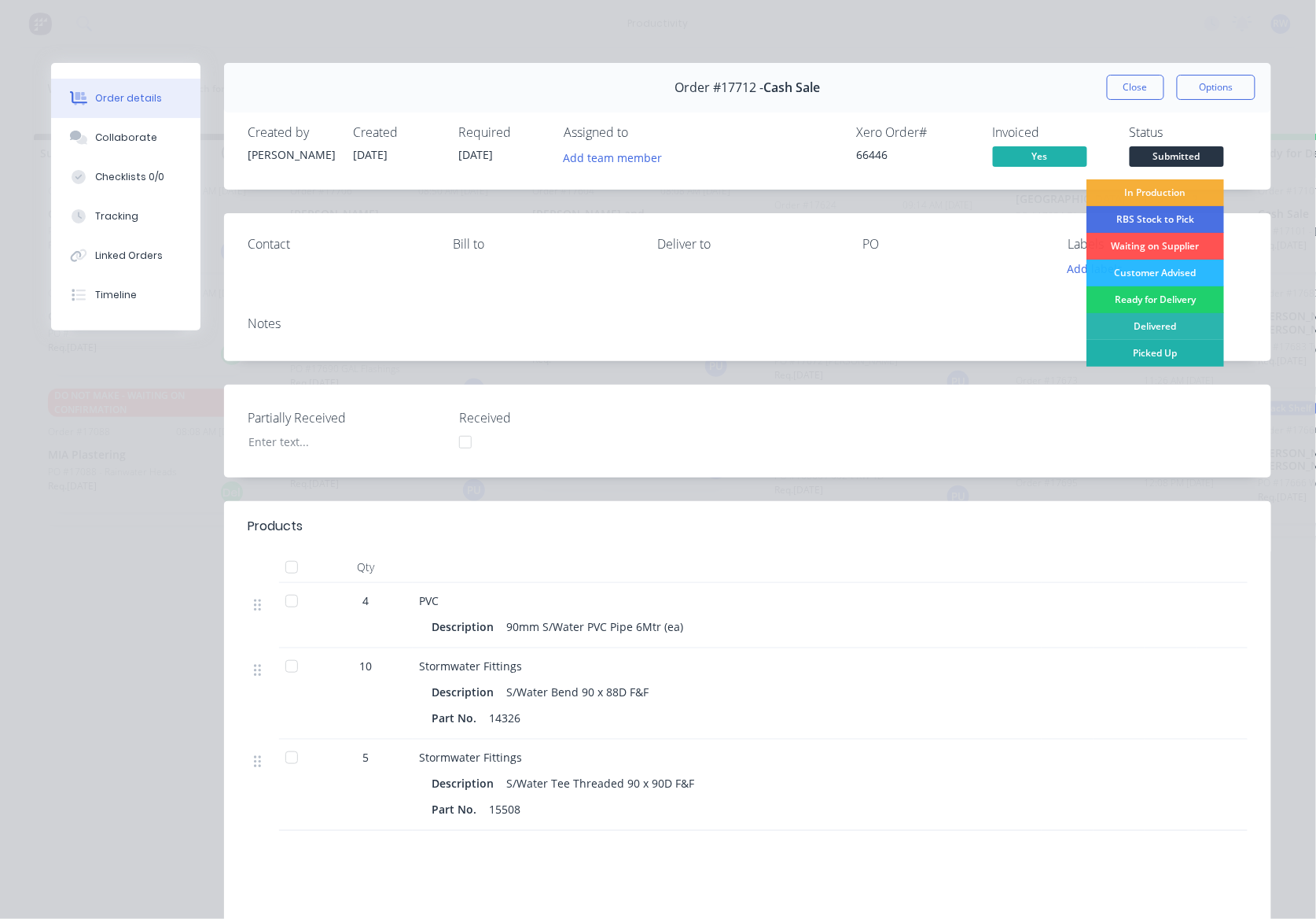
click at [1166, 350] on div "Picked Up" at bounding box center [1155, 353] width 138 height 27
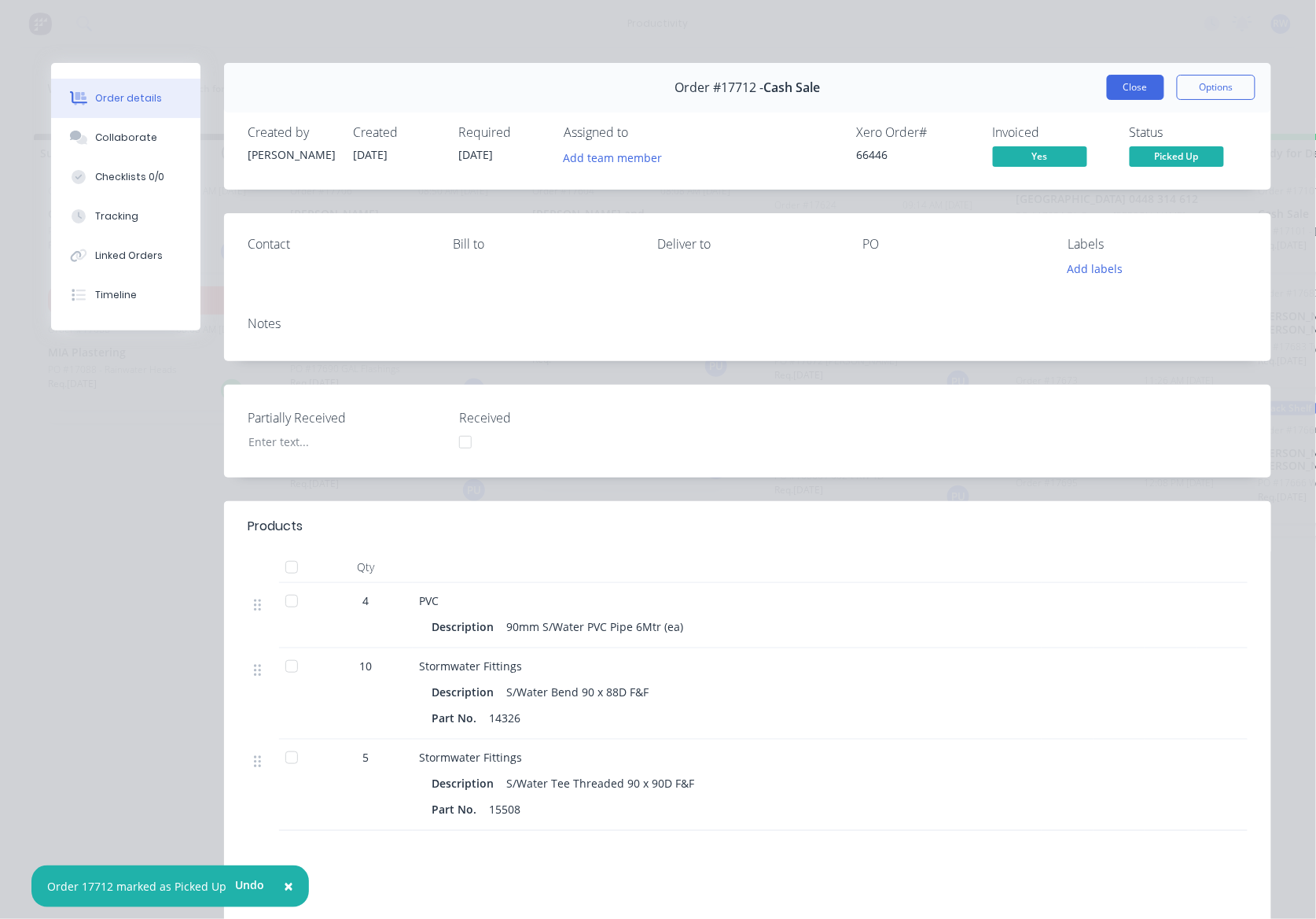
click at [1151, 82] on button "Close" at bounding box center [1136, 87] width 58 height 25
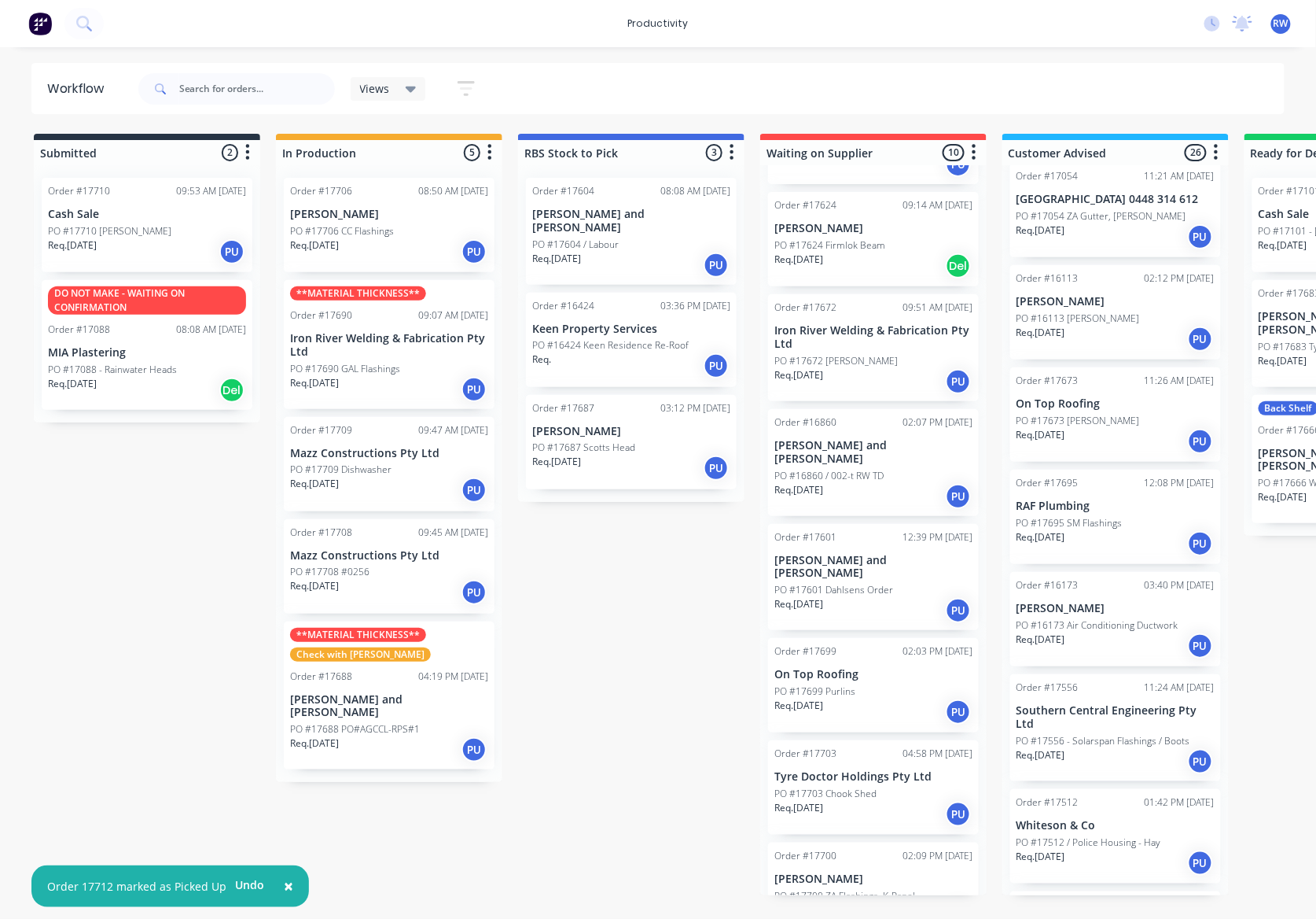
click at [433, 242] on div "Req. [DATE] PU" at bounding box center [389, 252] width 198 height 27
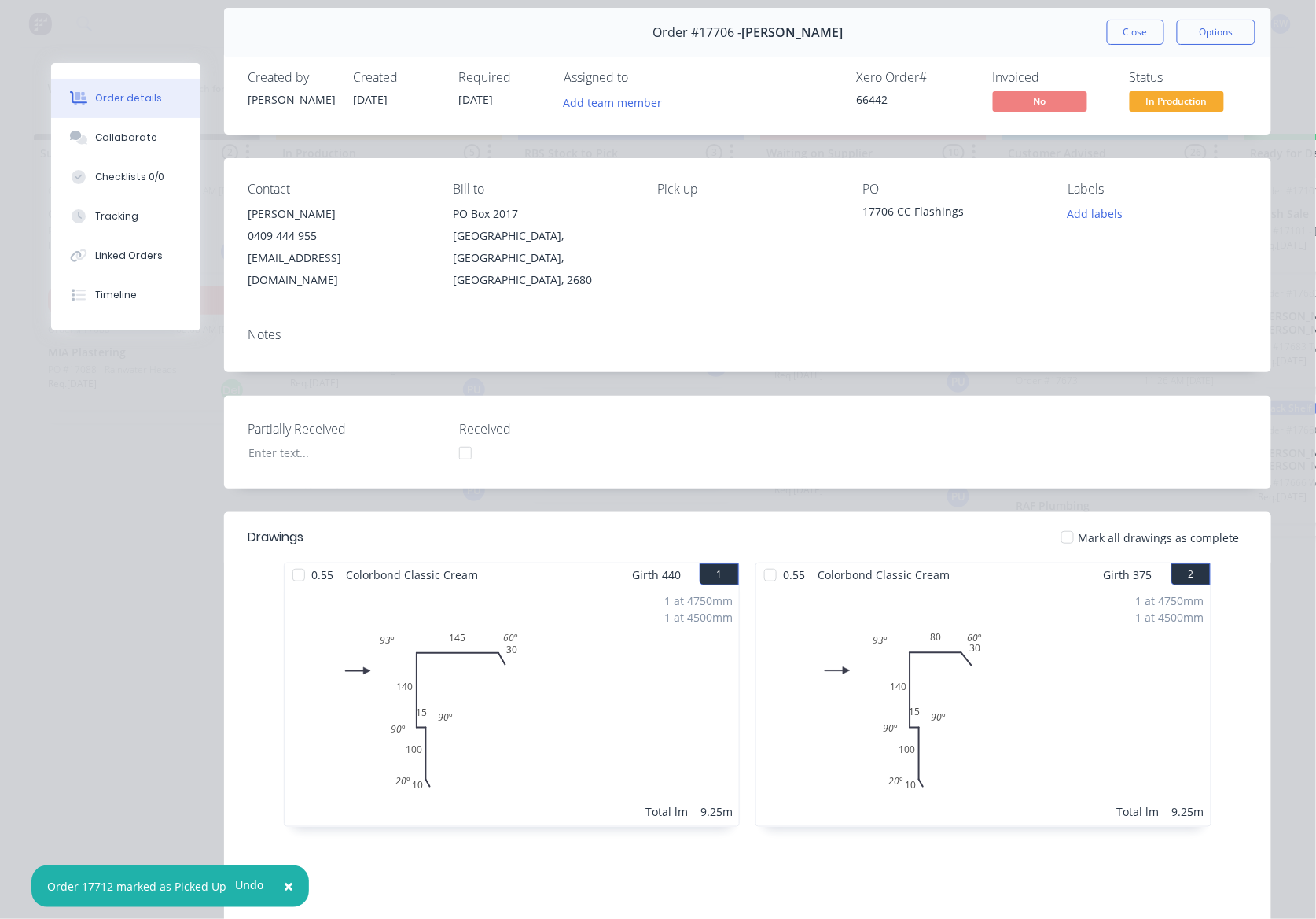
scroll to position [104, 0]
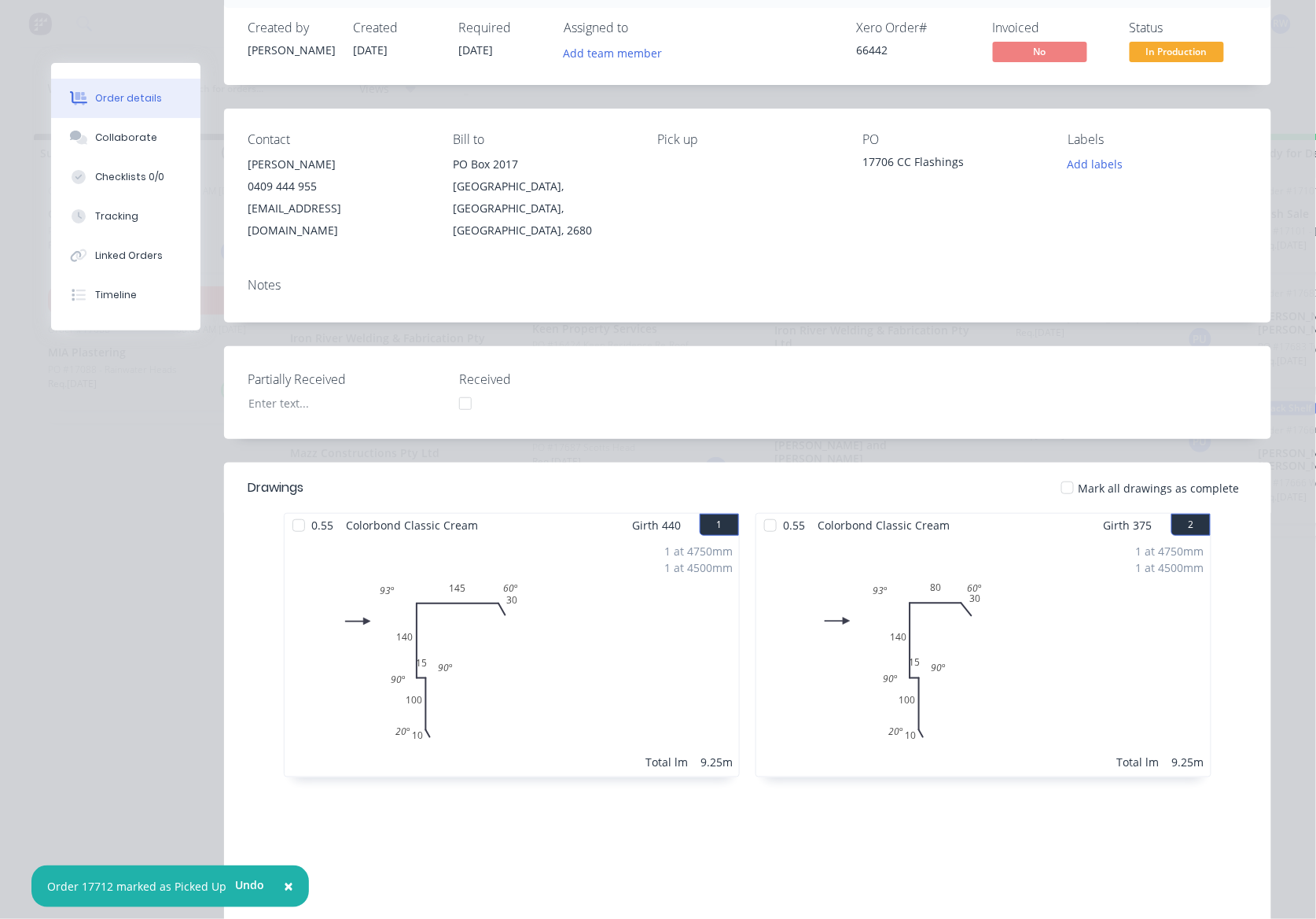
click at [290, 510] on div at bounding box center [299, 526] width 32 height 32
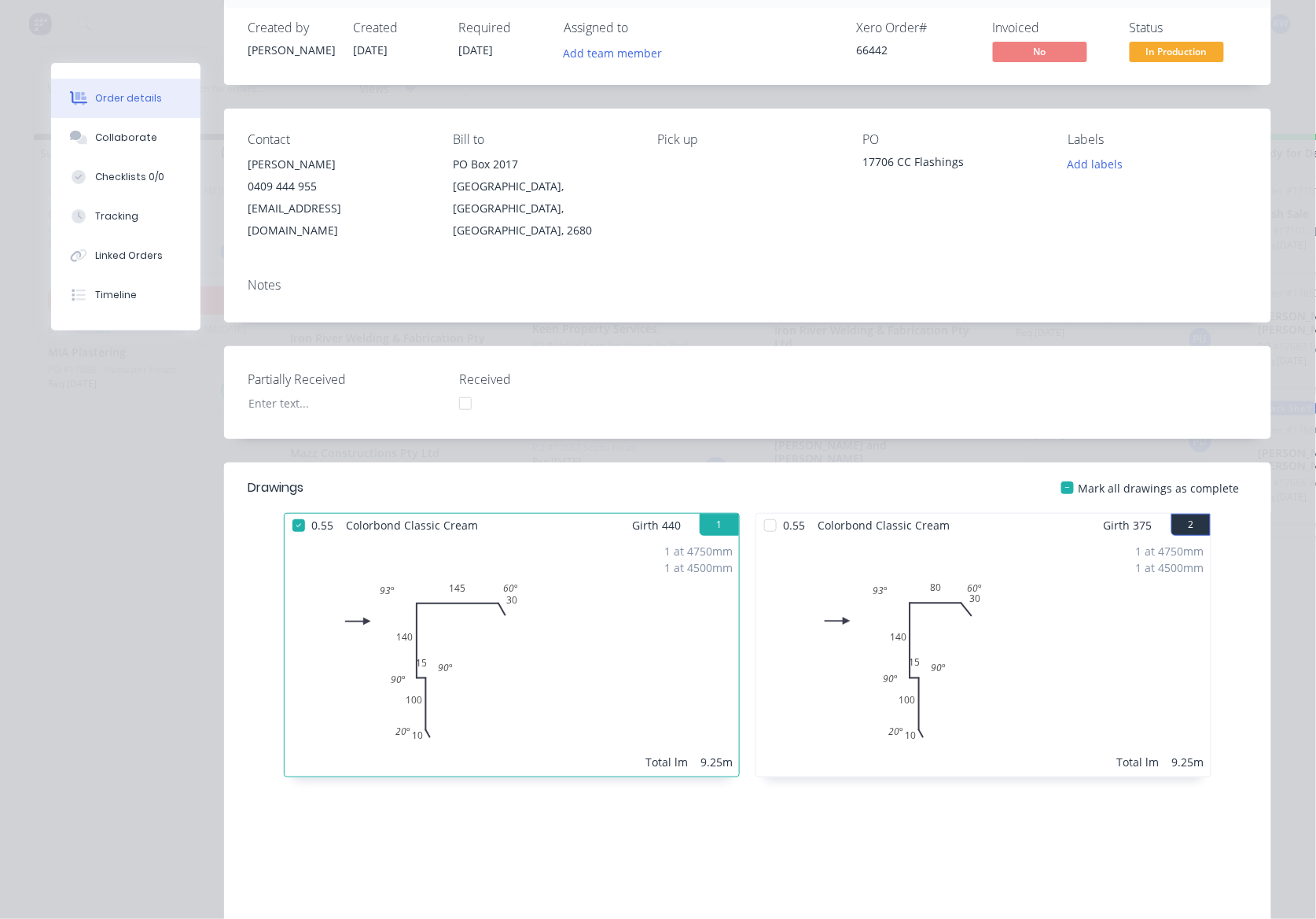
click at [765, 510] on div at bounding box center [771, 526] width 32 height 32
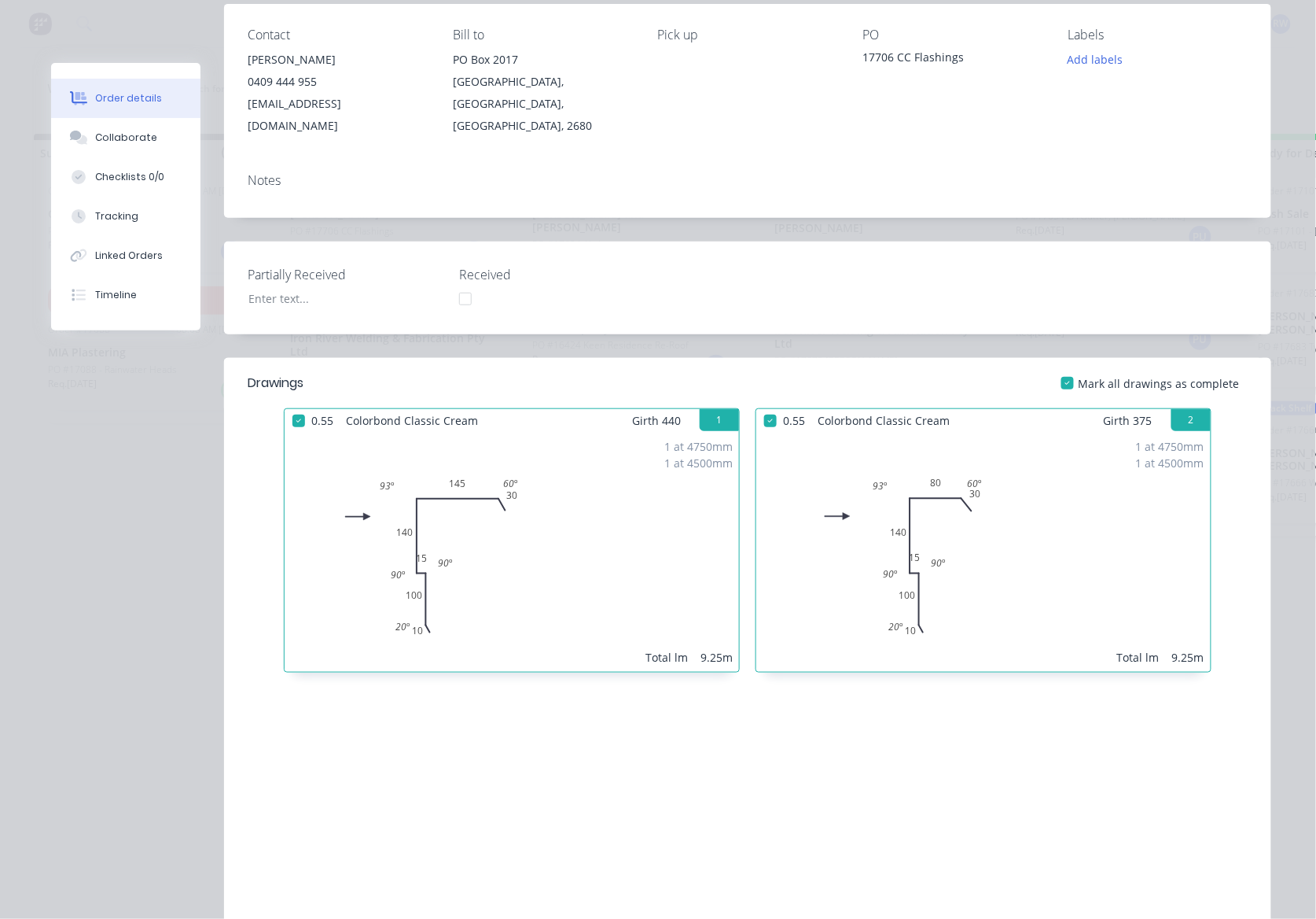
scroll to position [0, 0]
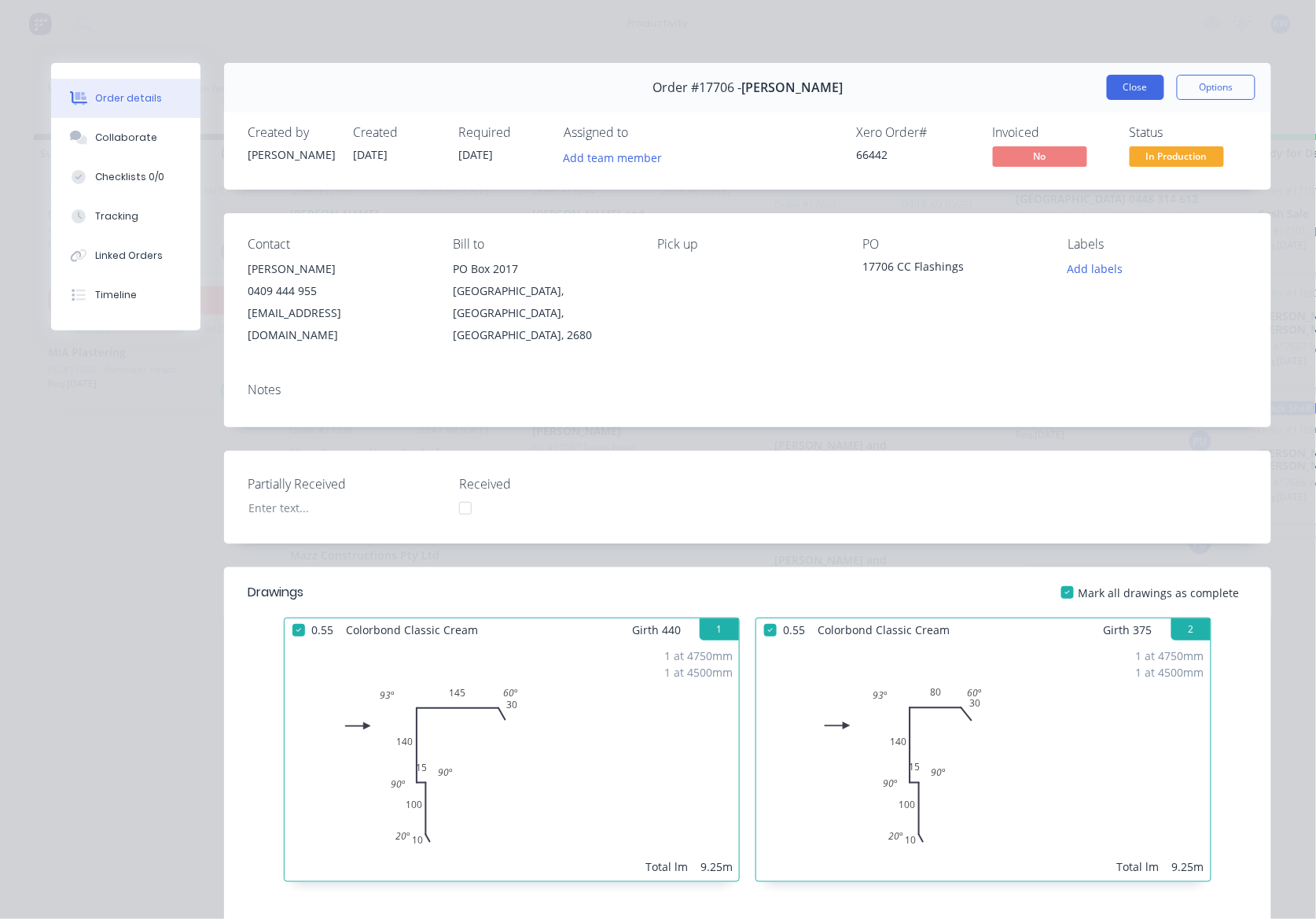
click at [1147, 92] on button "Close" at bounding box center [1136, 87] width 58 height 25
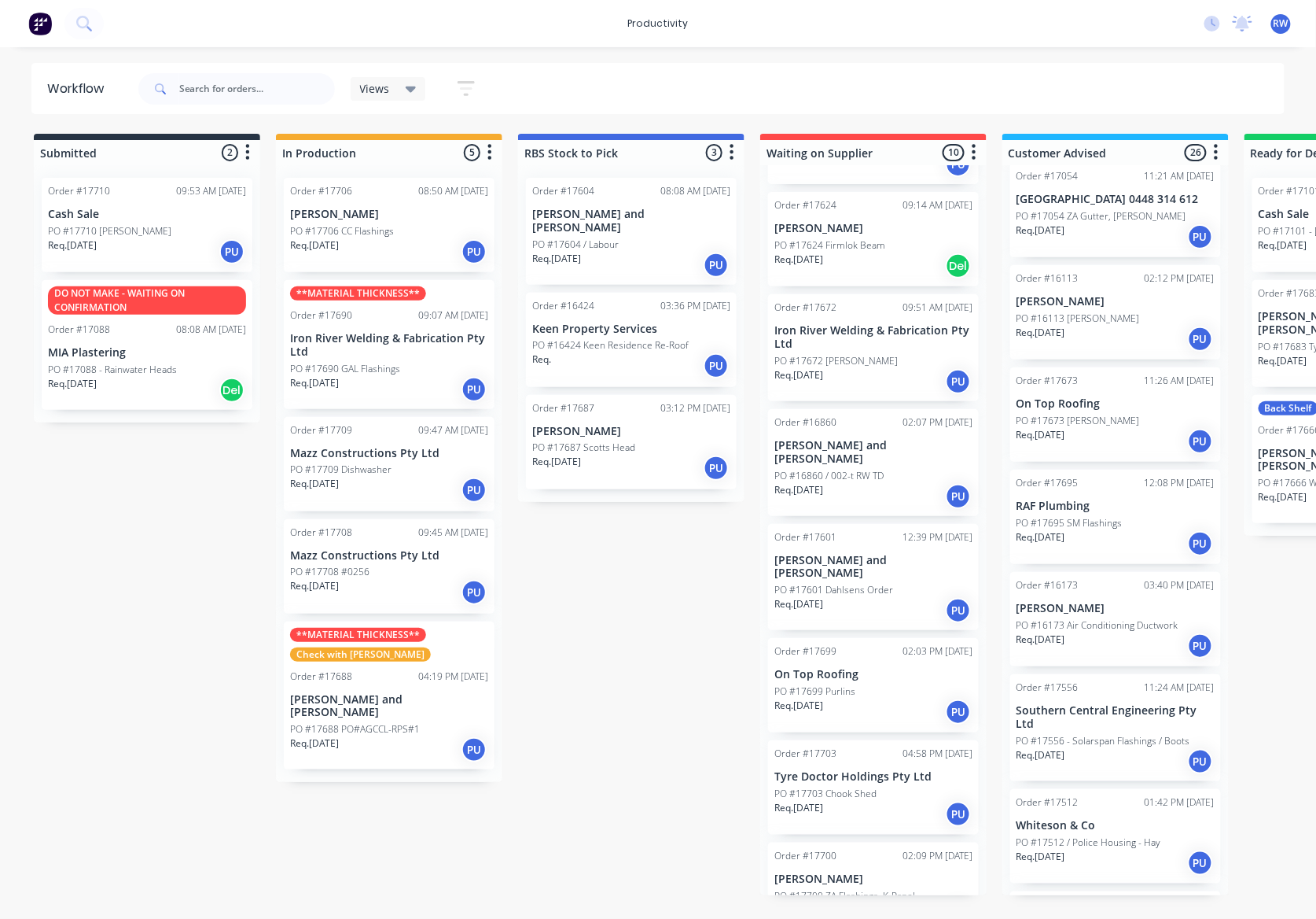
click at [391, 477] on div "Req. [DATE] PU" at bounding box center [389, 490] width 198 height 27
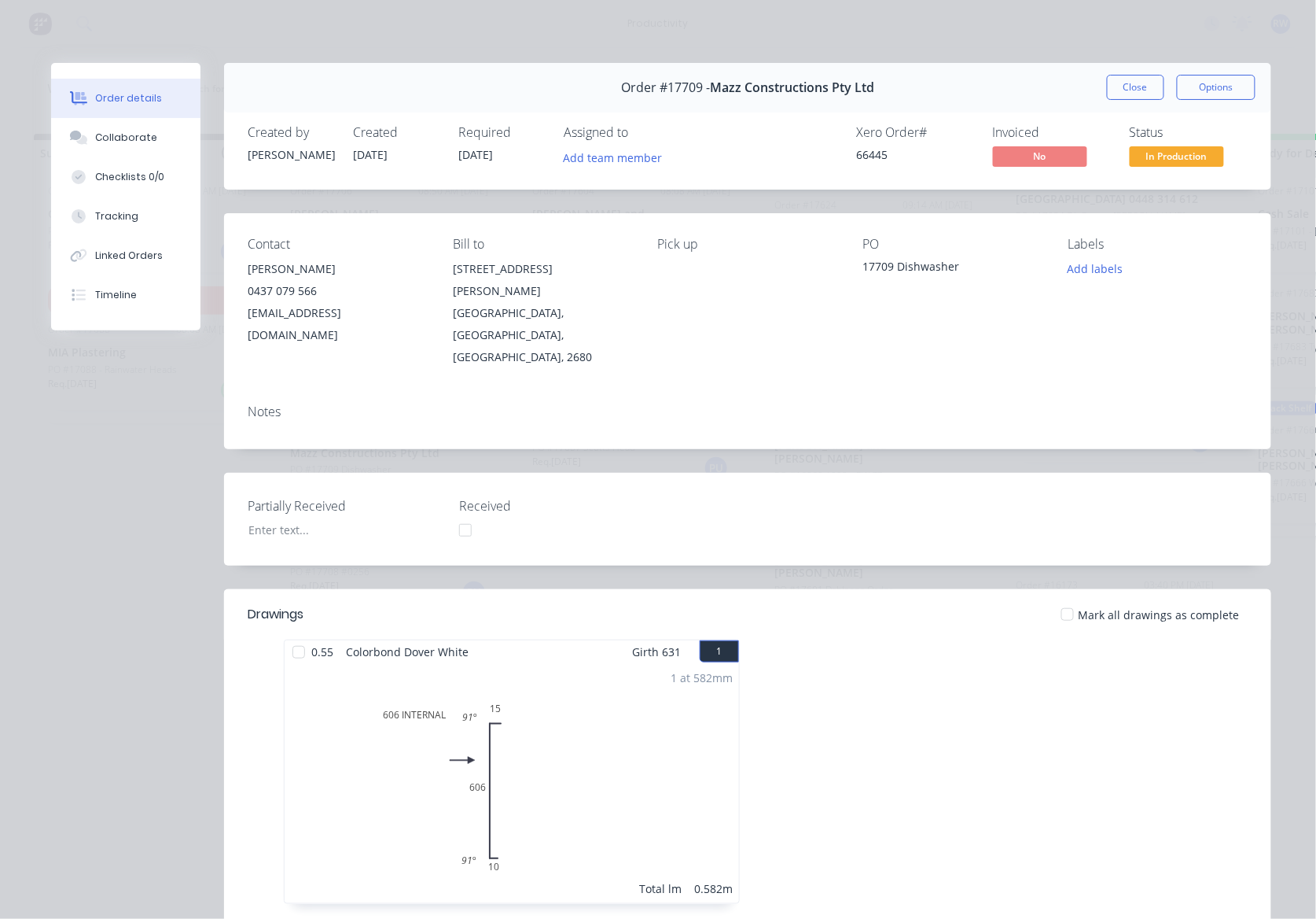
click at [293, 636] on div at bounding box center [299, 652] width 32 height 32
click at [1167, 146] on span "In Production" at bounding box center [1177, 156] width 94 height 20
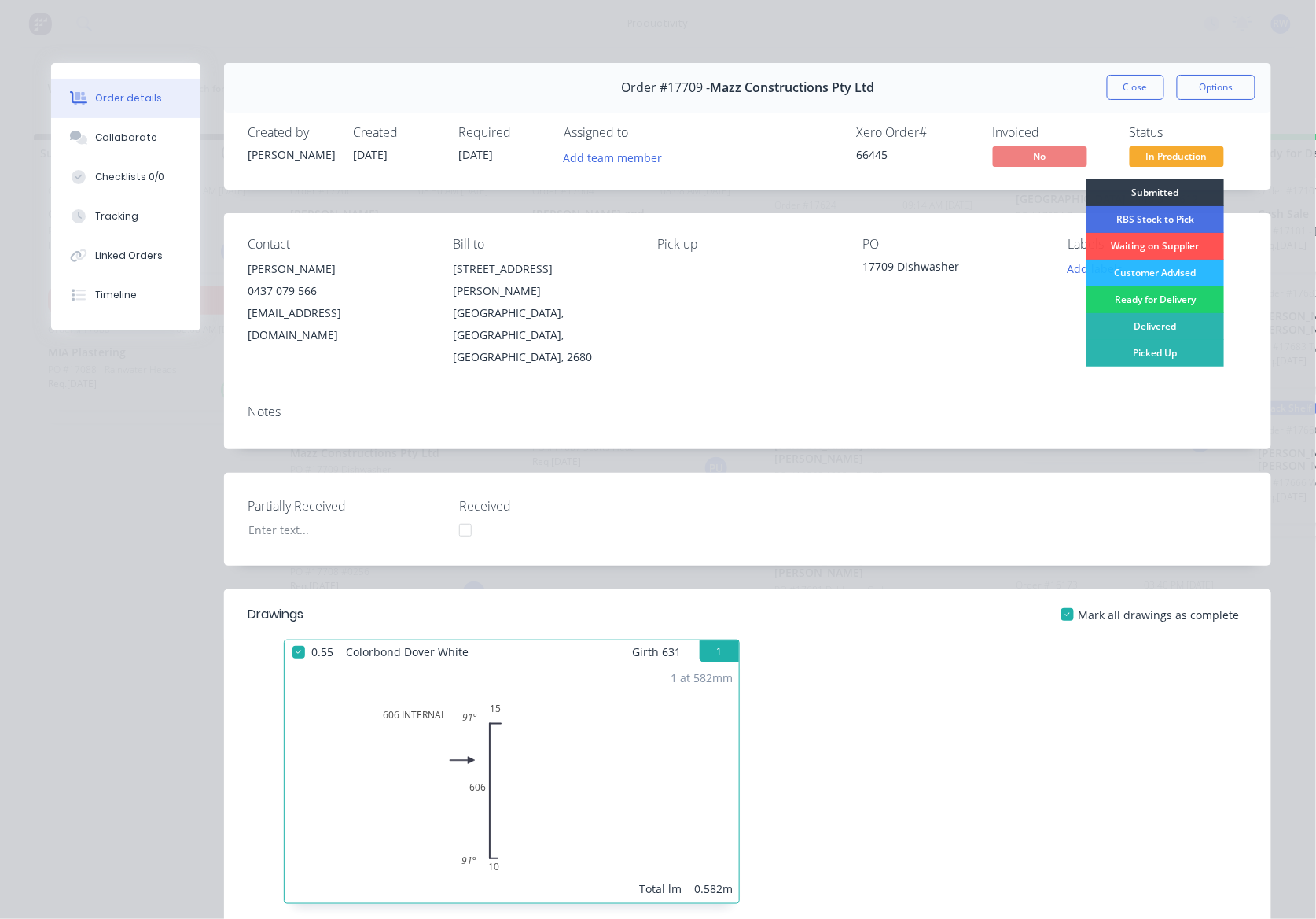
click at [1137, 268] on div "Customer Advised" at bounding box center [1155, 273] width 138 height 27
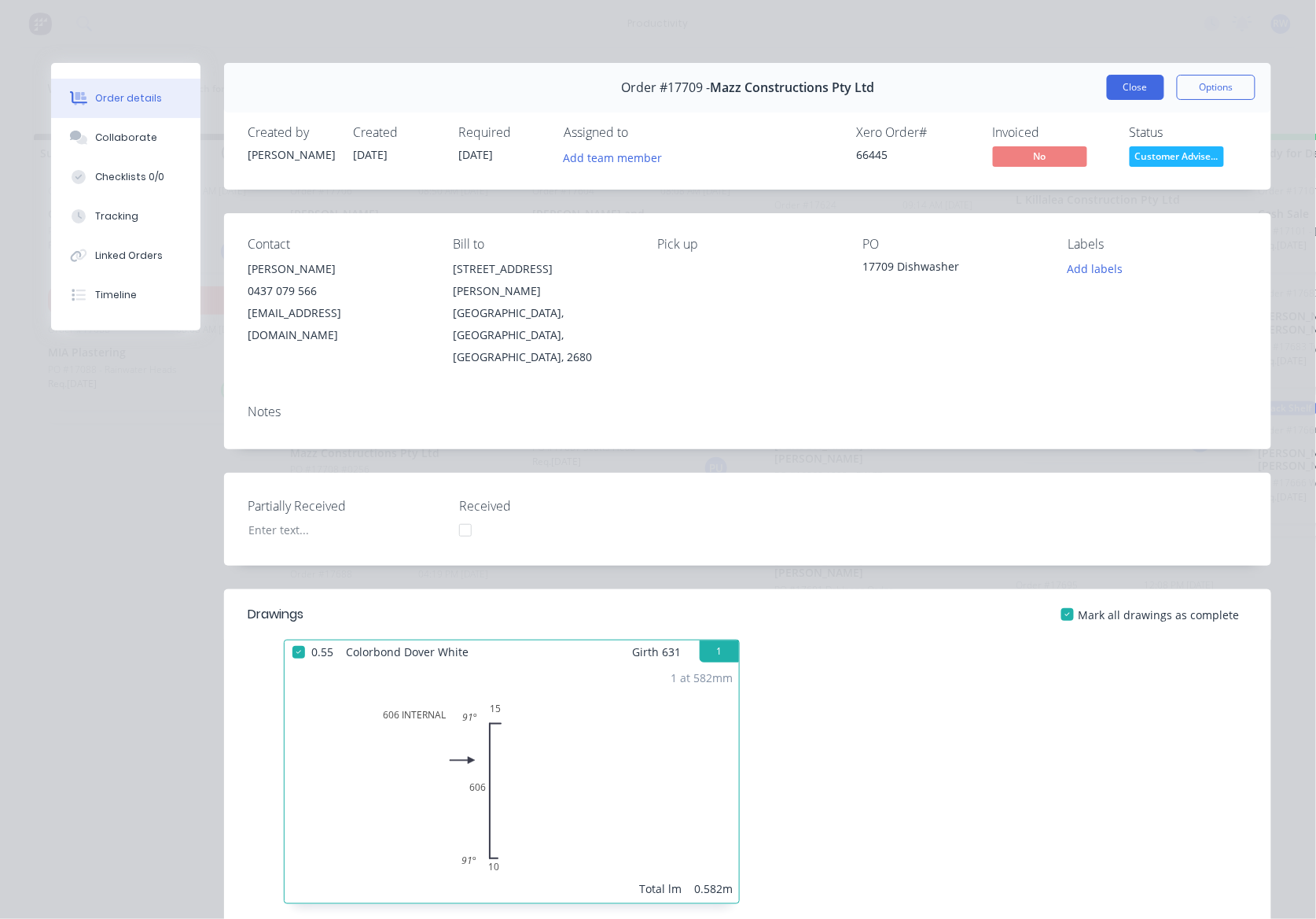
click at [1133, 83] on button "Close" at bounding box center [1136, 87] width 58 height 25
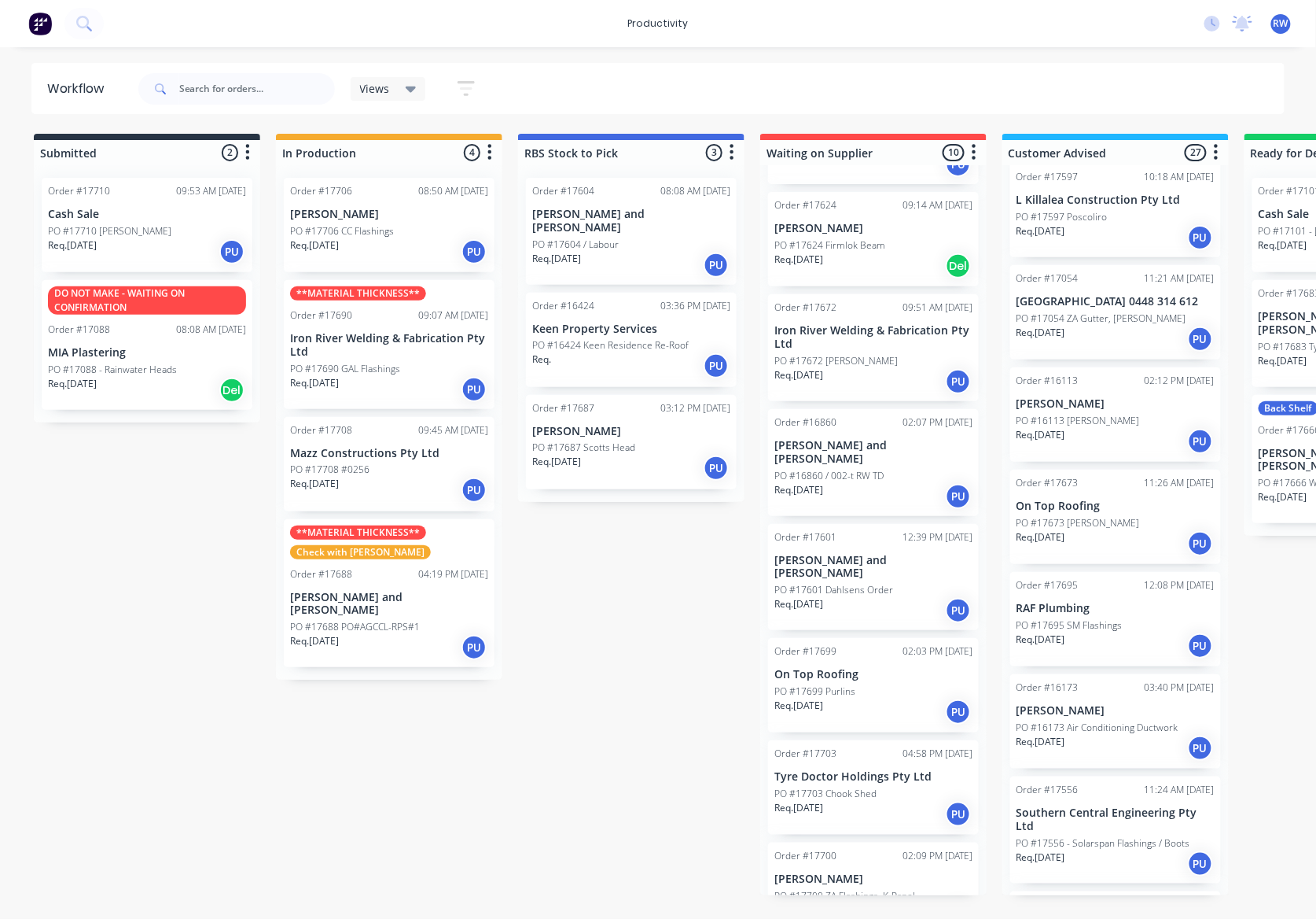
click at [352, 484] on div "Req. [DATE] PU" at bounding box center [389, 490] width 198 height 27
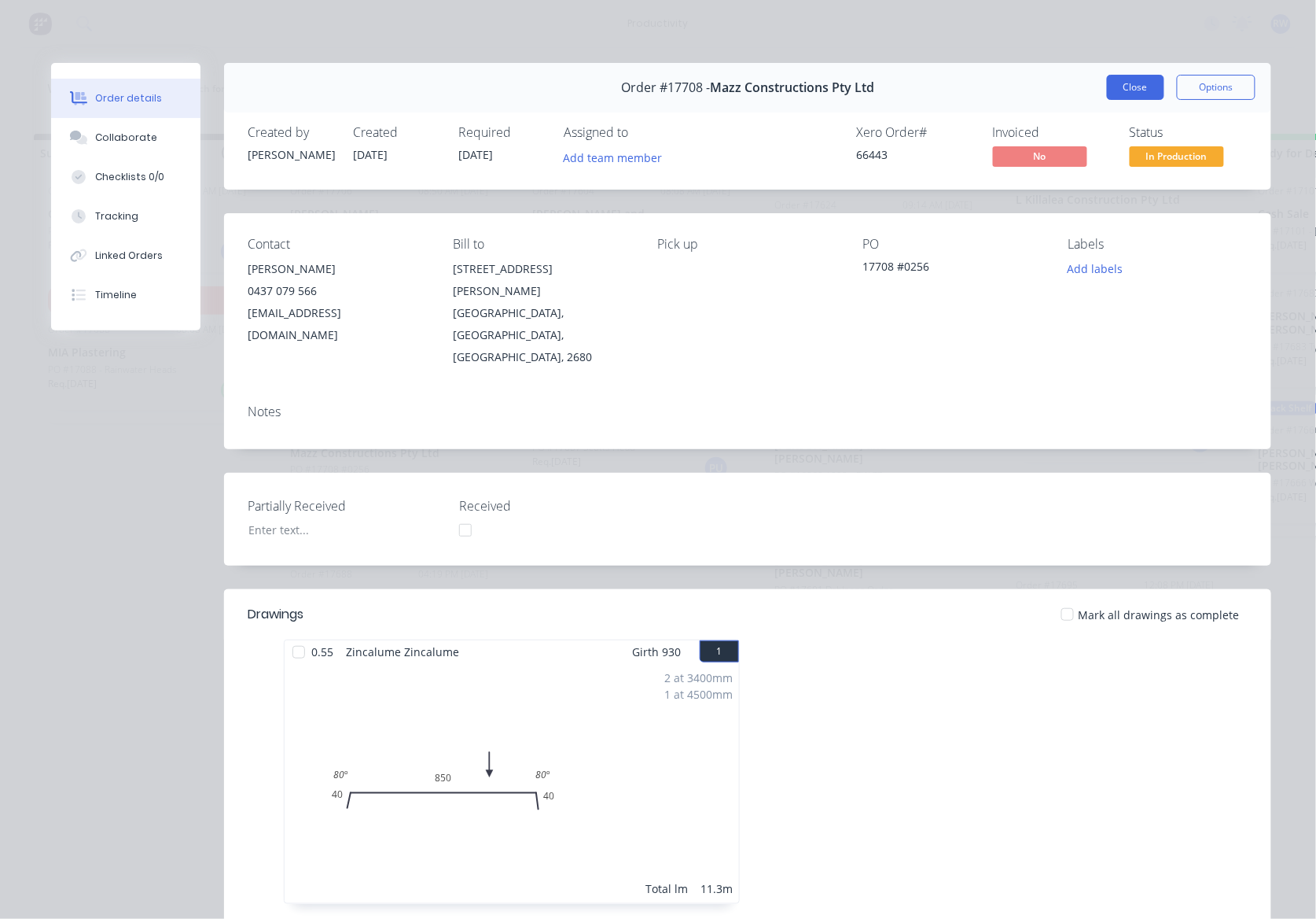
click at [1140, 89] on button "Close" at bounding box center [1136, 87] width 58 height 25
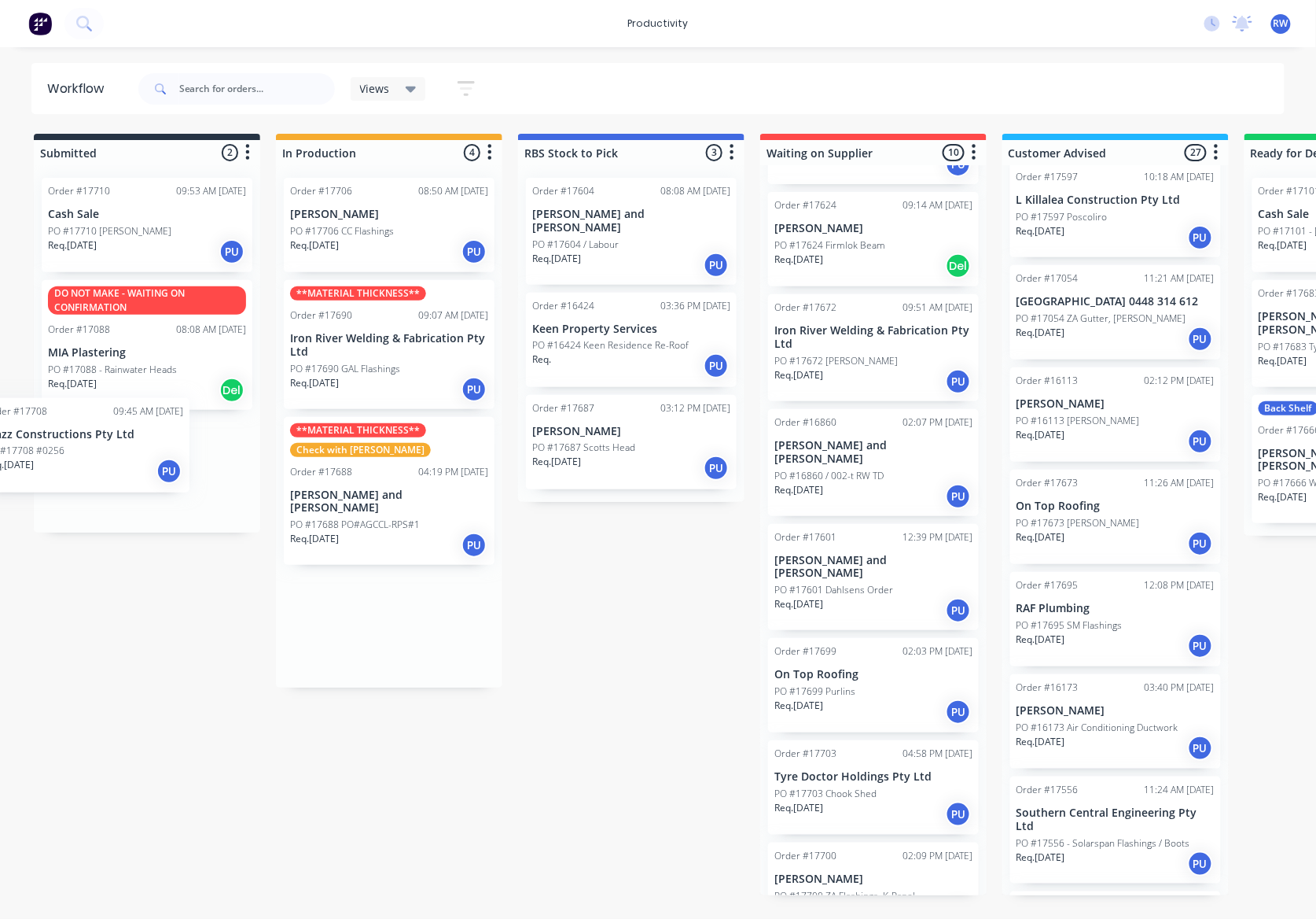
drag, startPoint x: 385, startPoint y: 478, endPoint x: 66, endPoint y: 459, distance: 319.6
click at [66, 459] on div "Submitted 2 Sort By Created date Required date Order number Customer name Most …" at bounding box center [957, 515] width 1938 height 761
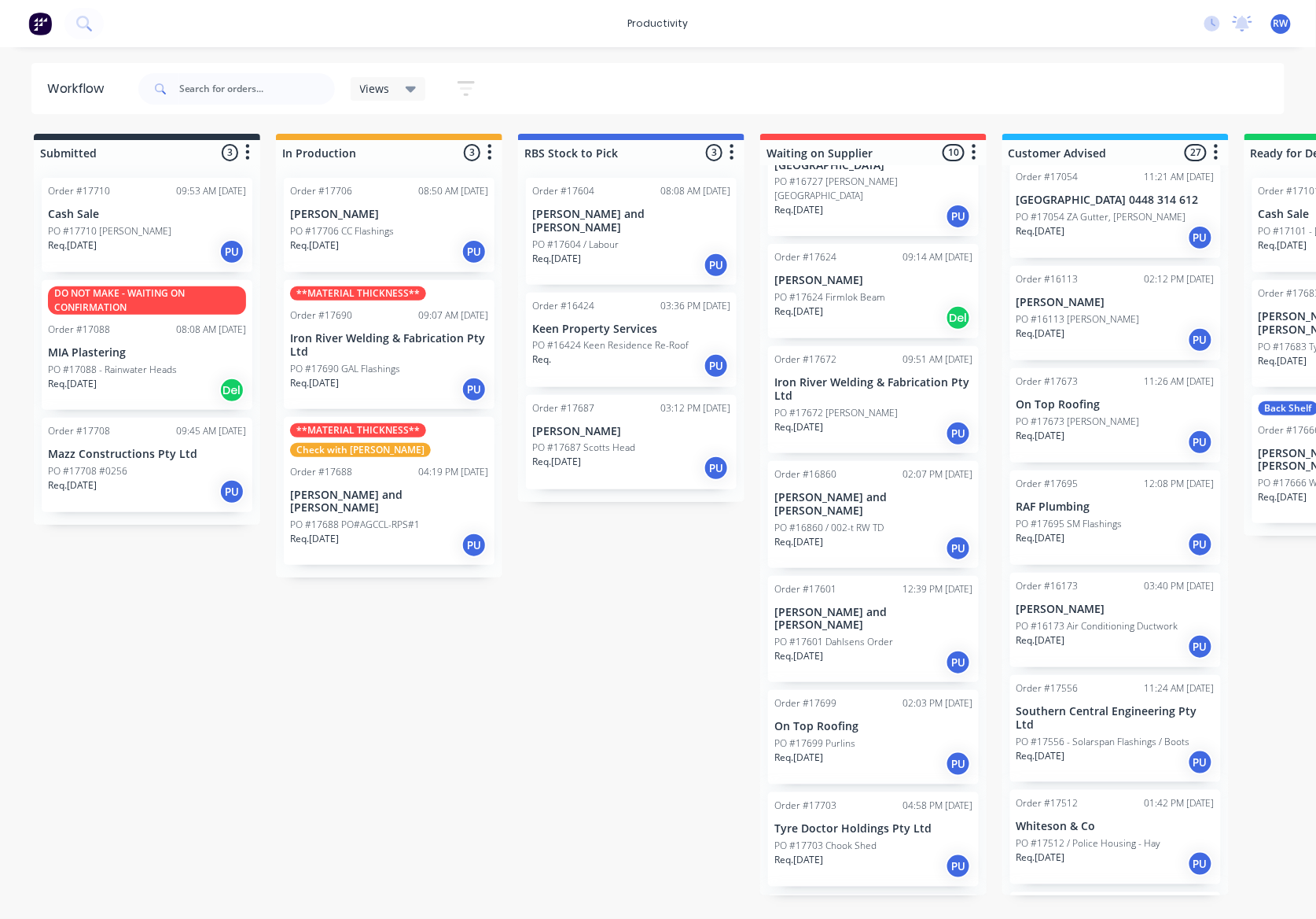
scroll to position [354, 0]
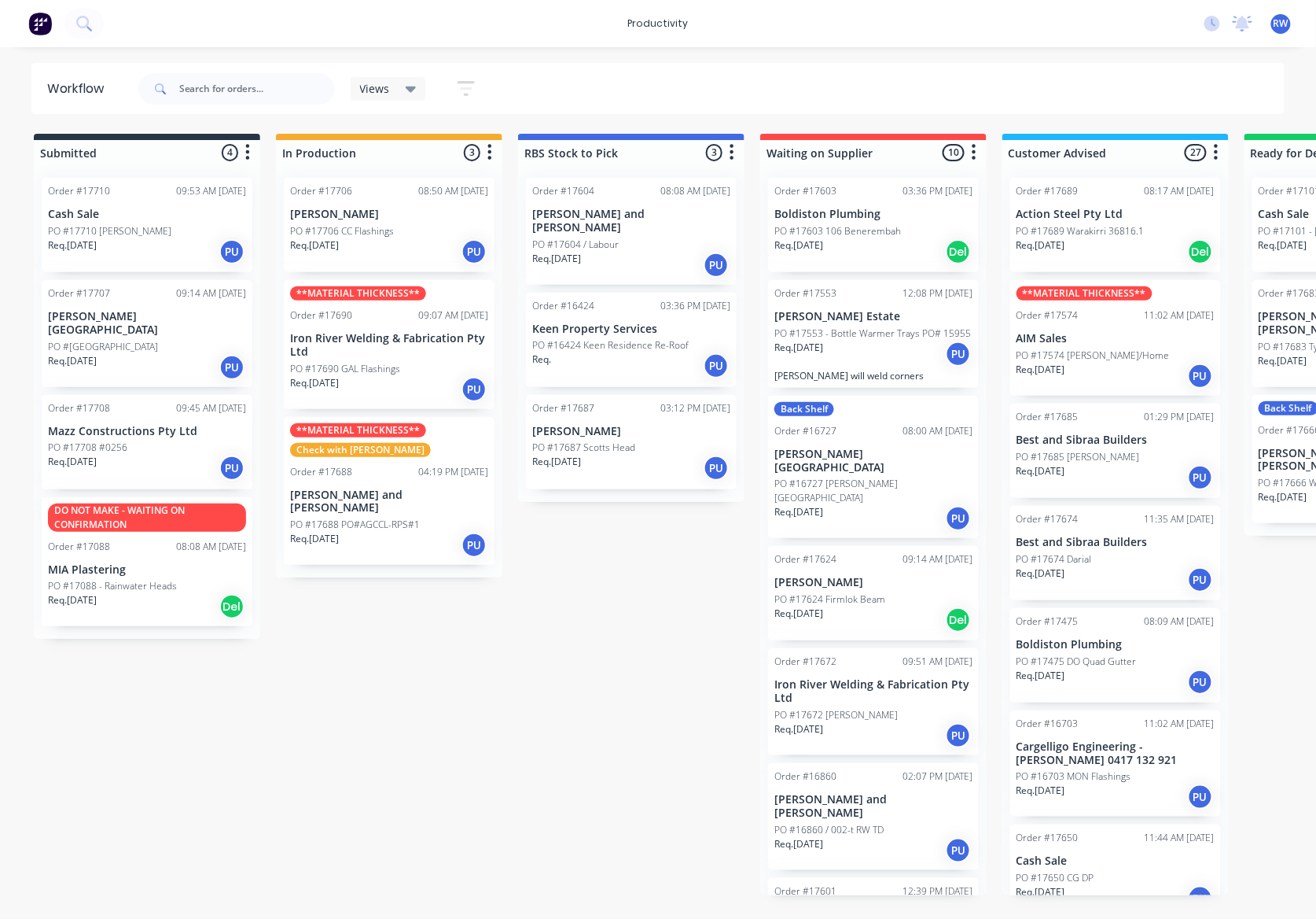
click at [395, 227] on div "PO #17706 CC Flashings" at bounding box center [389, 231] width 198 height 14
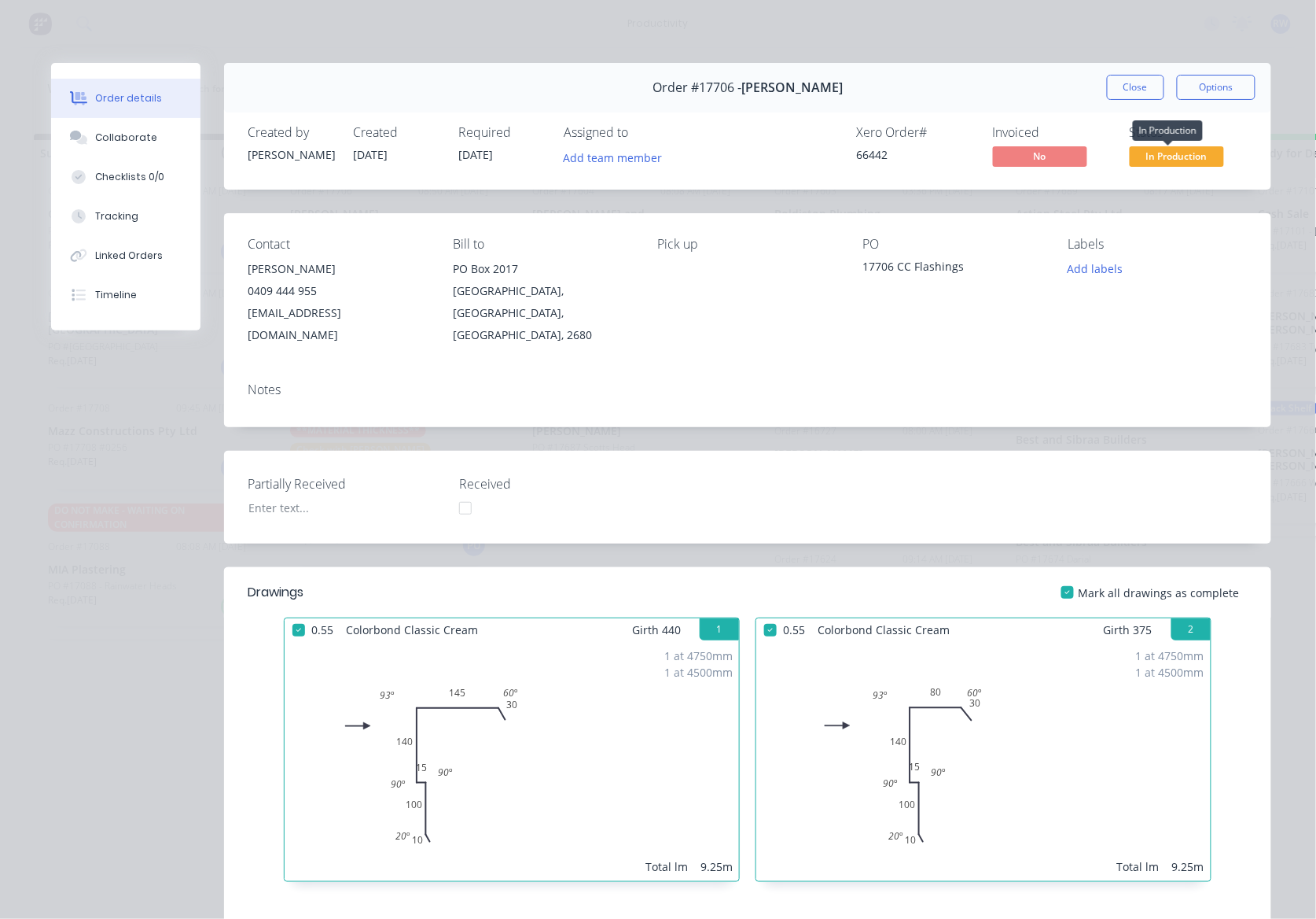
click at [1153, 156] on span "In Production" at bounding box center [1177, 156] width 94 height 20
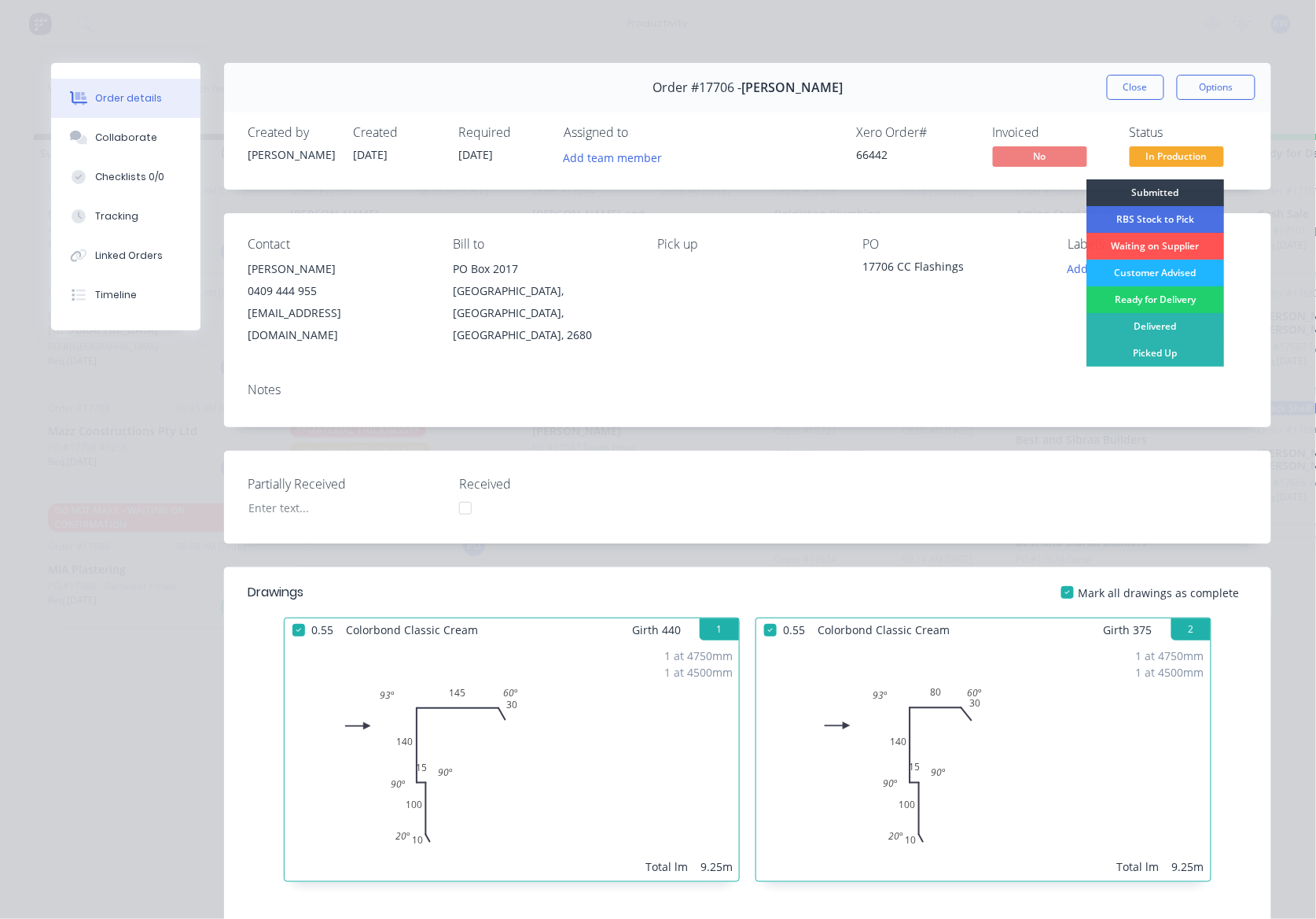
click at [1155, 266] on div "Customer Advised" at bounding box center [1155, 273] width 138 height 27
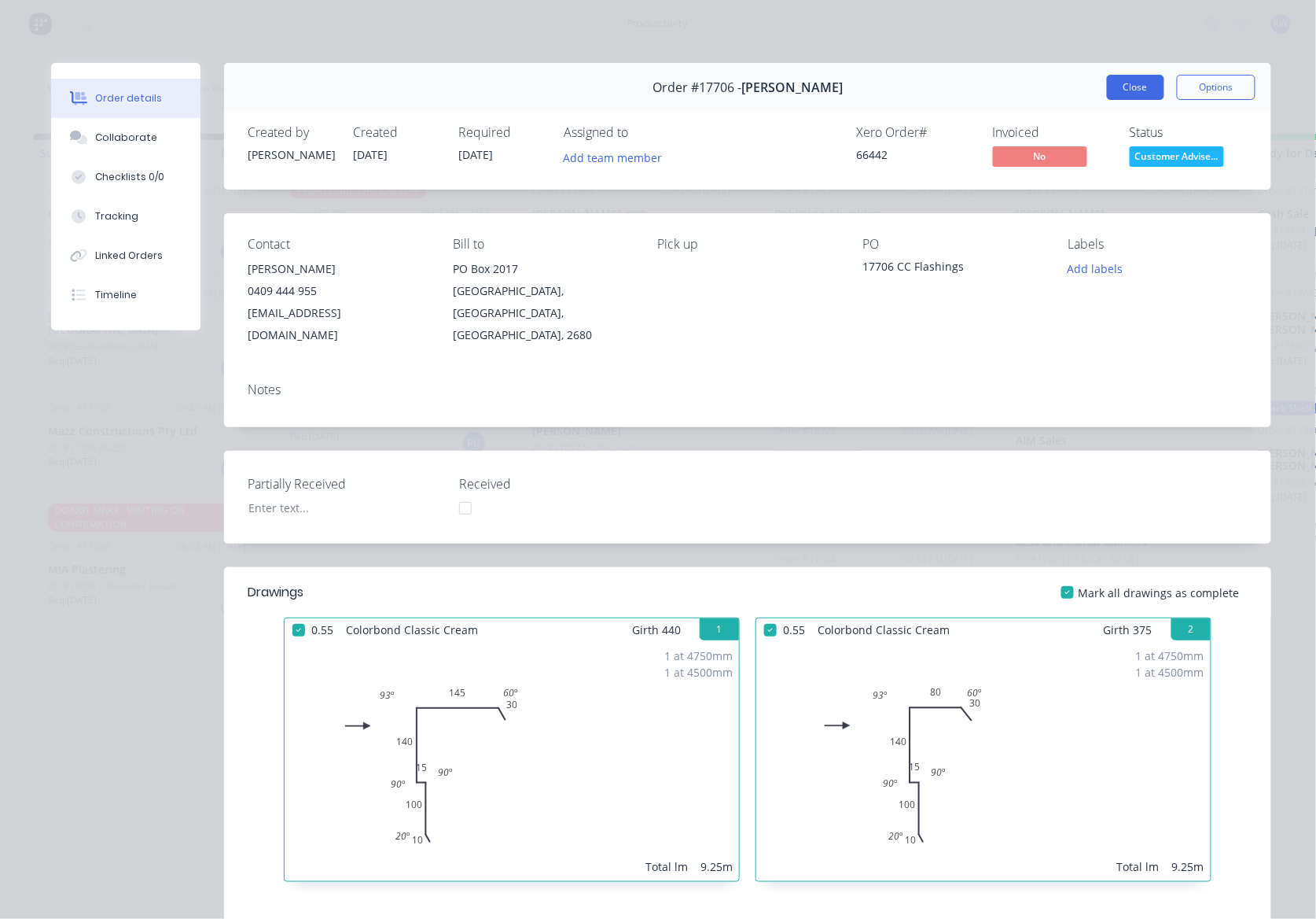
click at [1150, 82] on button "Close" at bounding box center [1136, 87] width 58 height 25
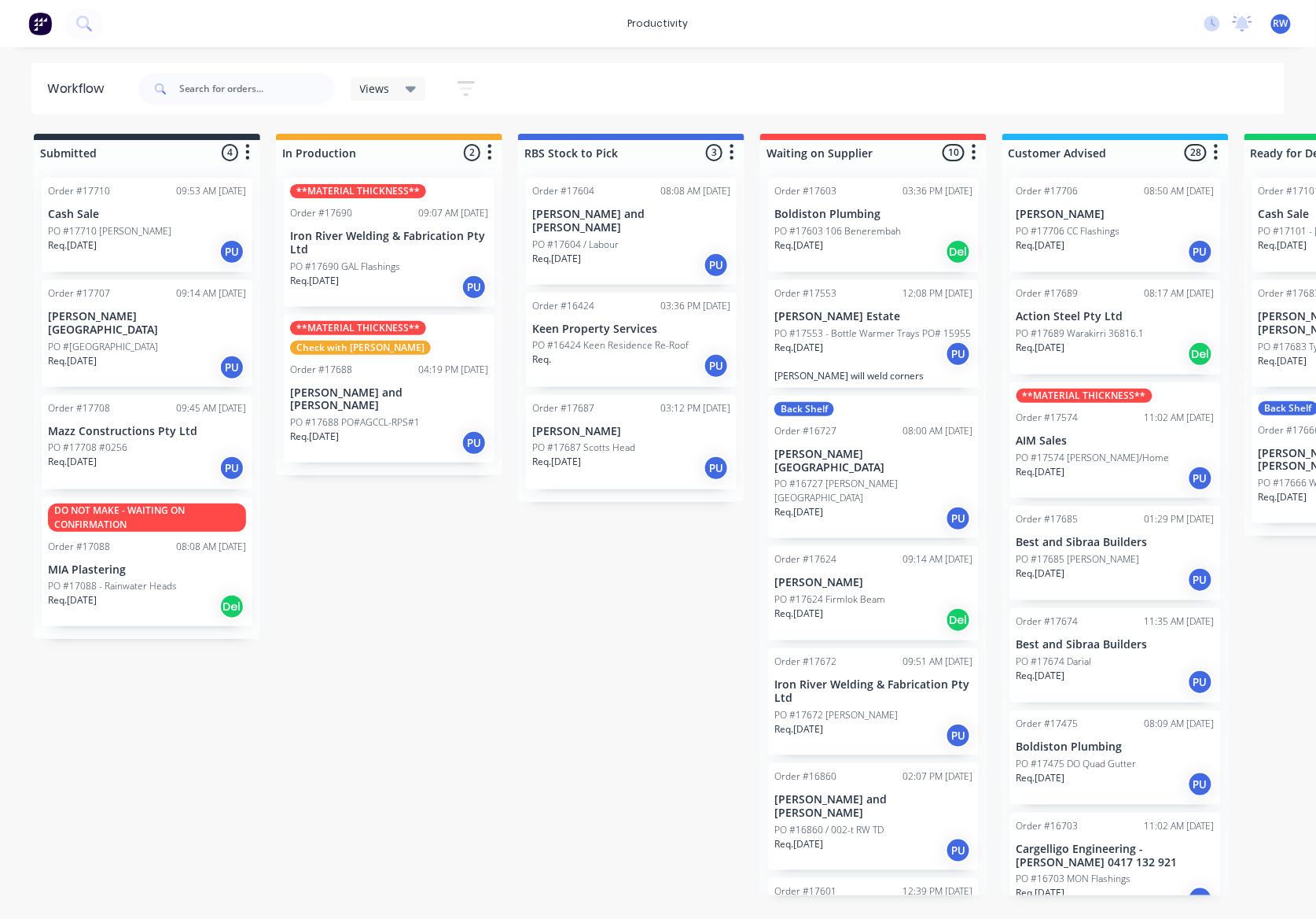
click at [139, 354] on div "Req. [DATE] PU" at bounding box center [147, 367] width 198 height 27
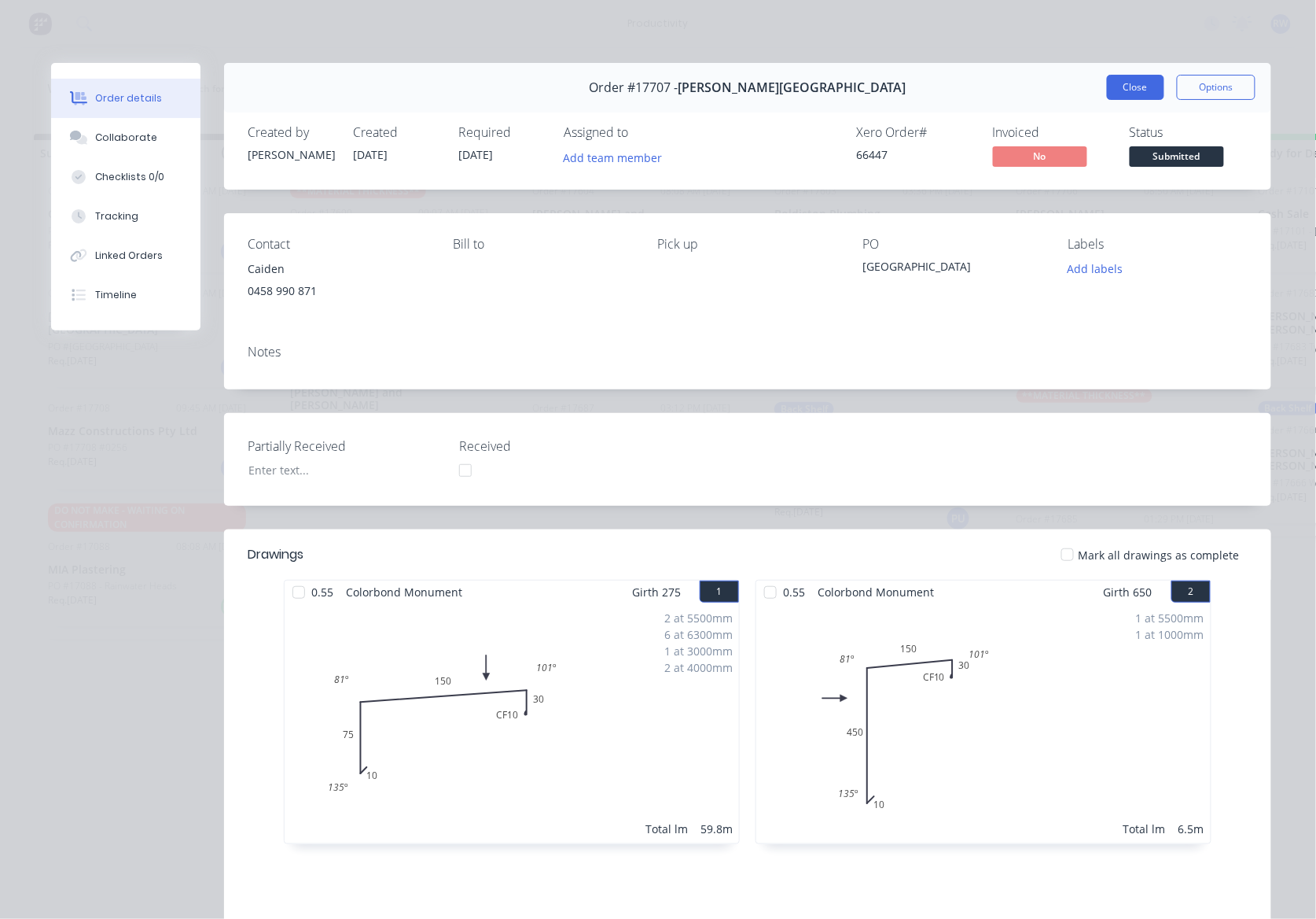
click at [1121, 89] on button "Close" at bounding box center [1136, 87] width 58 height 25
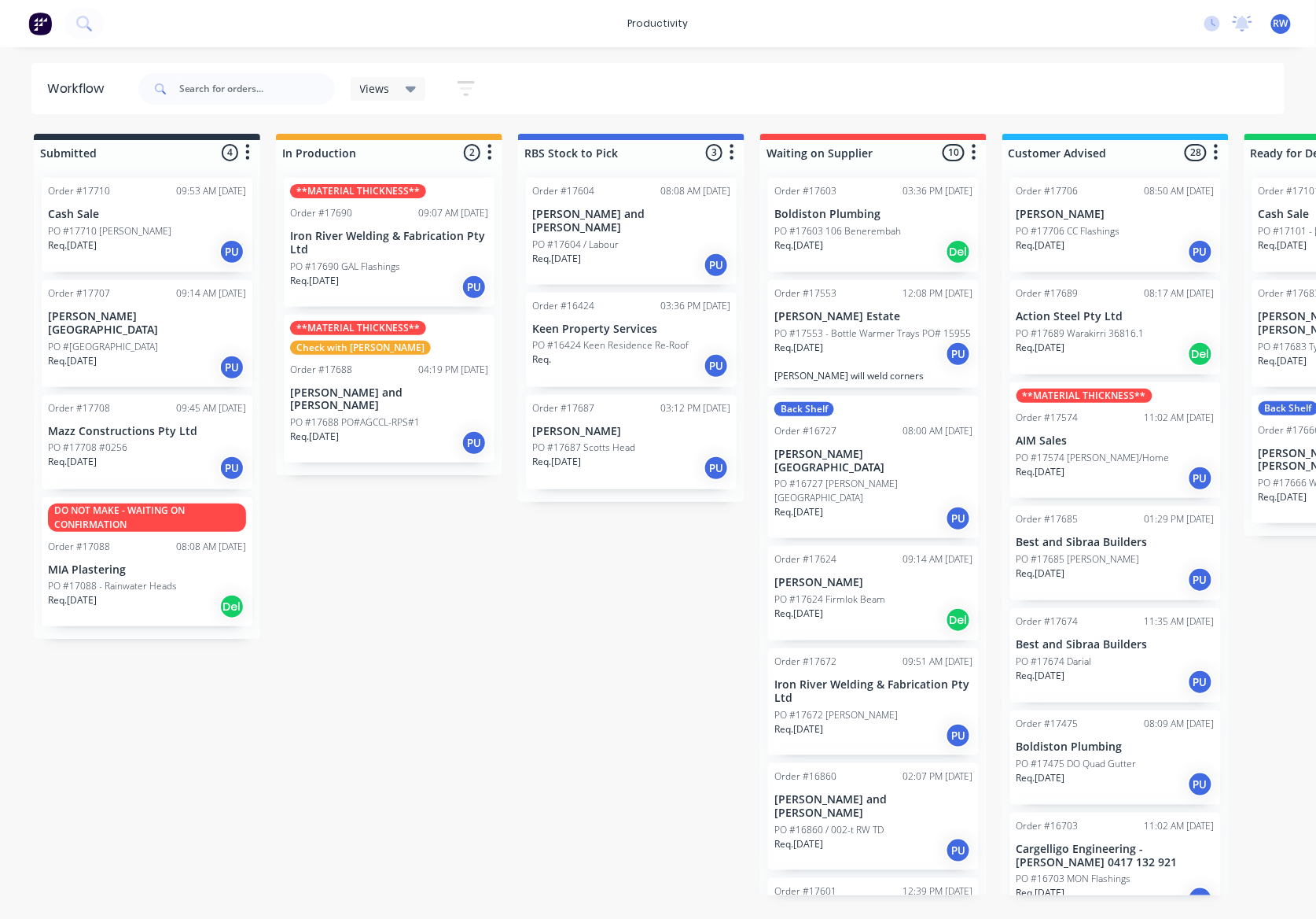
click at [127, 321] on p "[PERSON_NAME][GEOGRAPHIC_DATA]" at bounding box center [147, 323] width 198 height 27
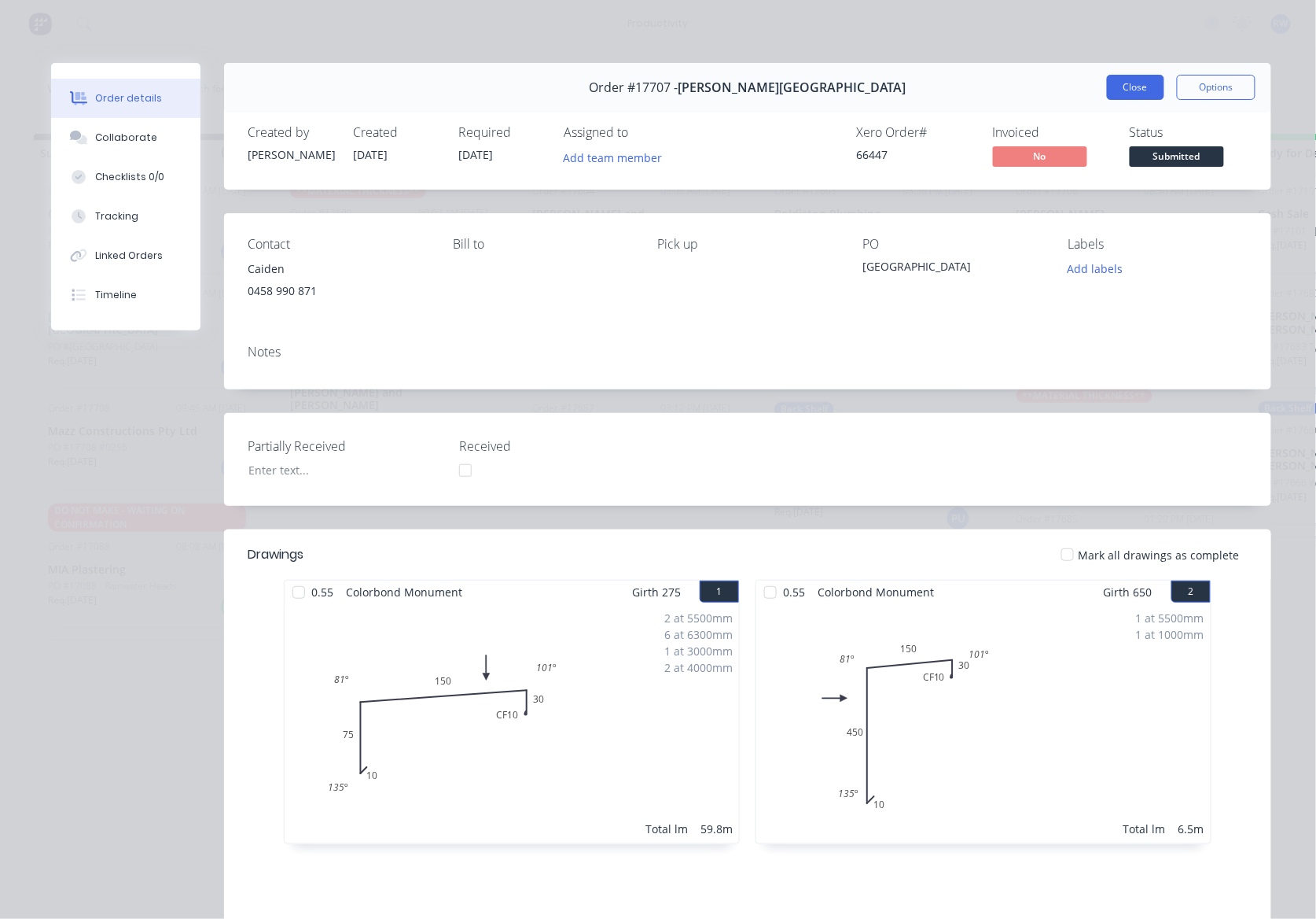
click at [1127, 85] on button "Close" at bounding box center [1136, 87] width 58 height 25
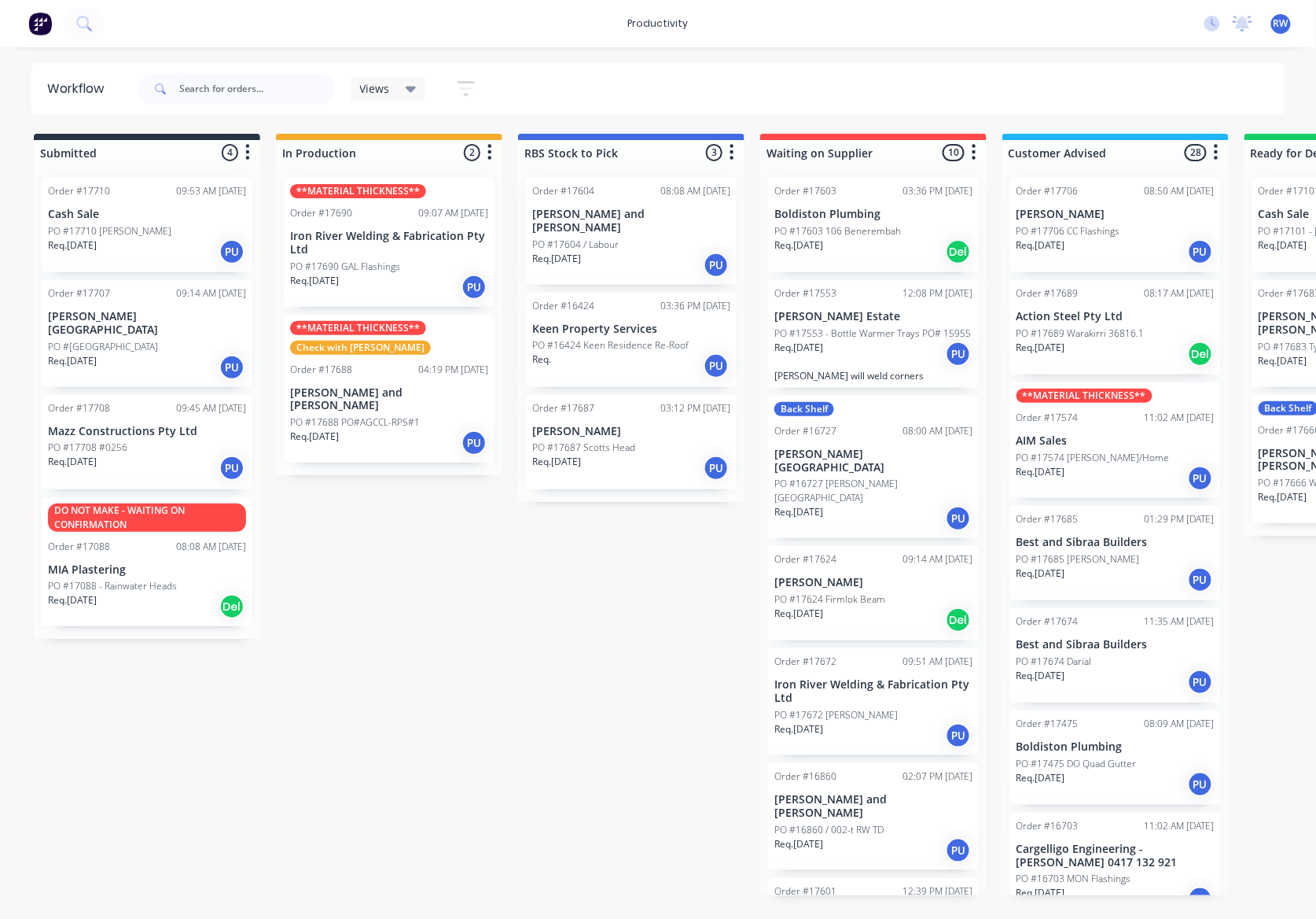
click at [121, 319] on p "[PERSON_NAME][GEOGRAPHIC_DATA]" at bounding box center [147, 323] width 198 height 27
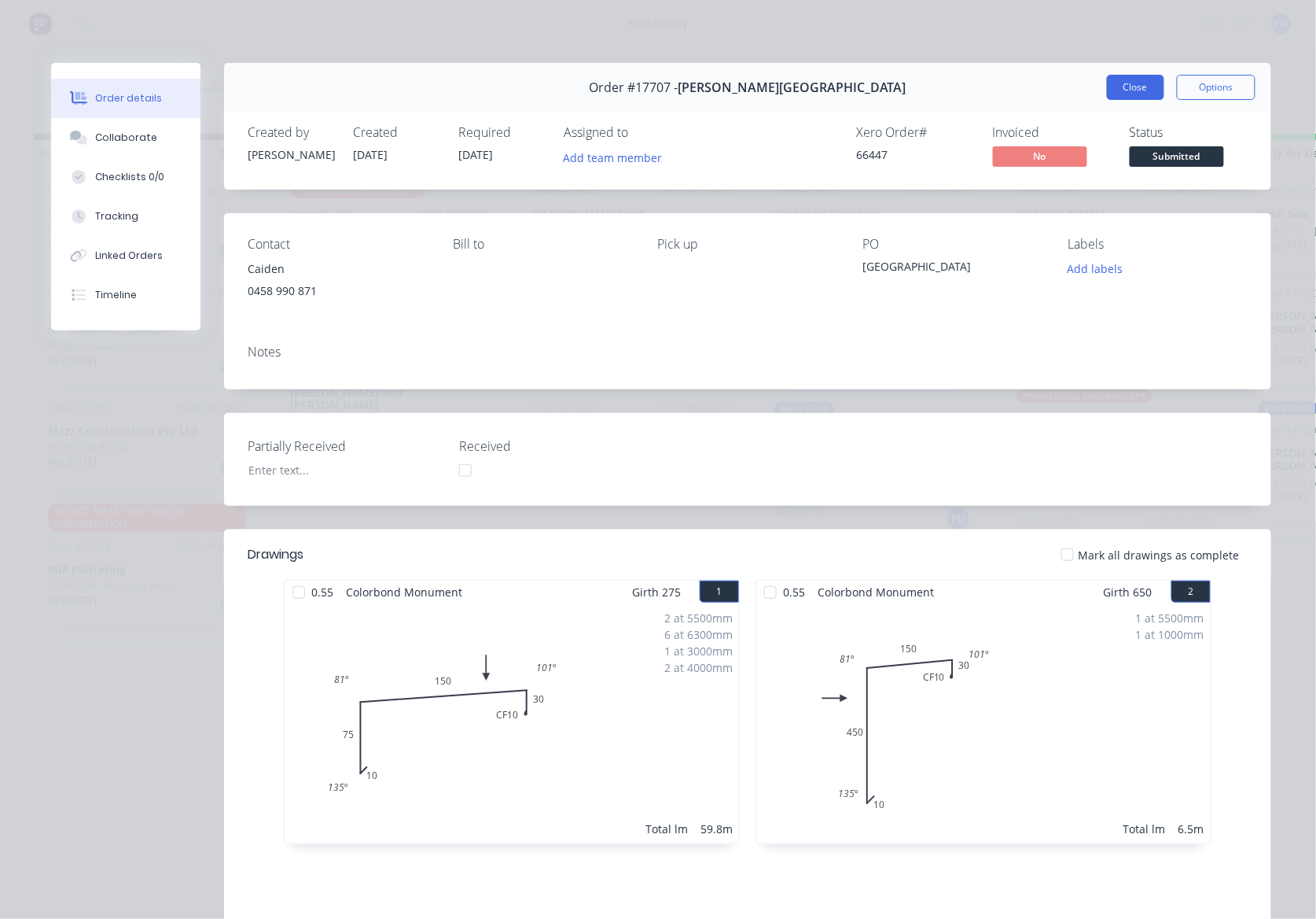
click at [1112, 89] on button "Close" at bounding box center [1136, 87] width 58 height 25
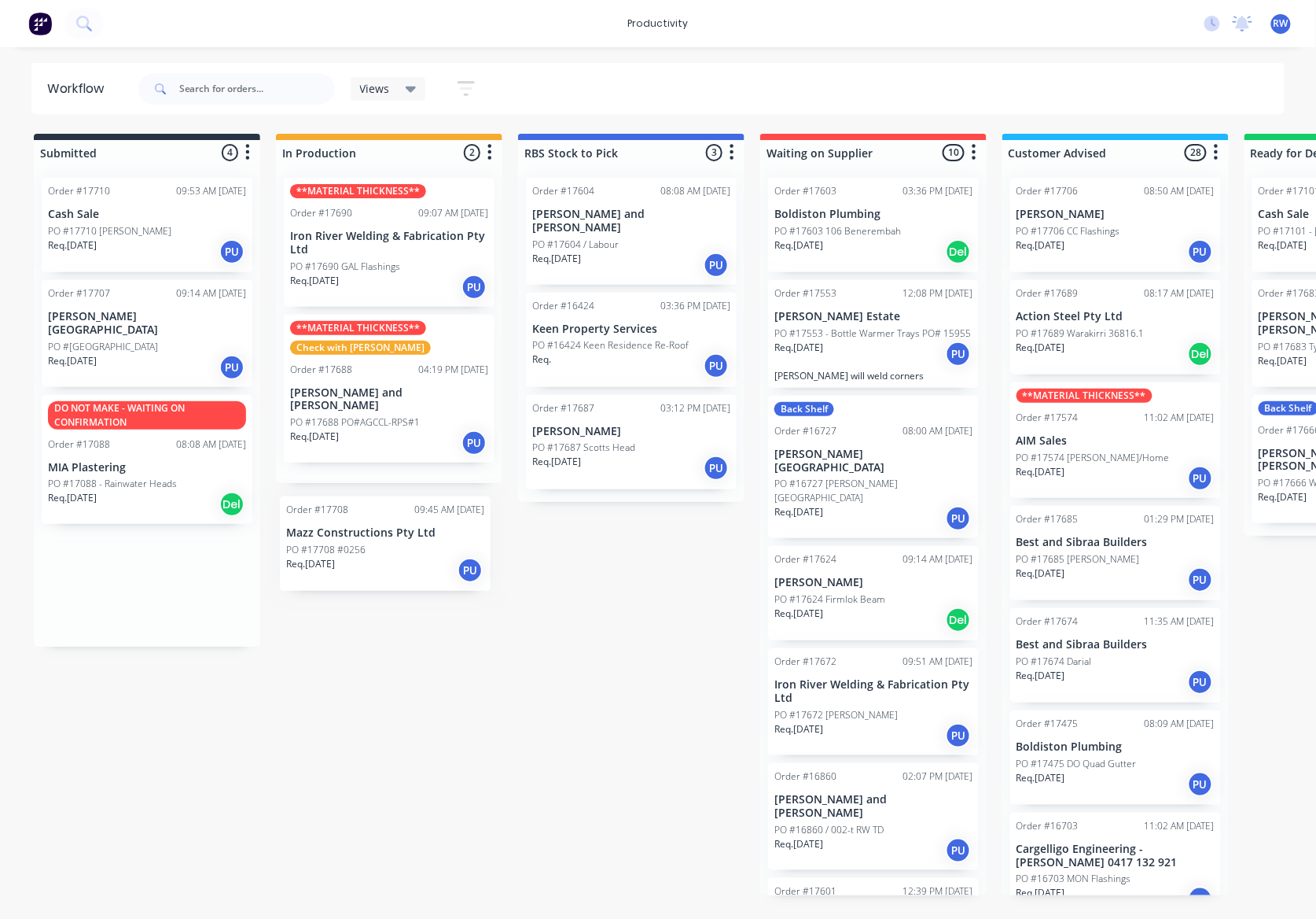
drag, startPoint x: 162, startPoint y: 446, endPoint x: 409, endPoint y: 567, distance: 275.0
click at [409, 567] on div "Submitted 4 Sort By Created date Required date Order number Customer name Most …" at bounding box center [957, 515] width 1938 height 761
drag, startPoint x: 161, startPoint y: 438, endPoint x: 472, endPoint y: 524, distance: 322.7
click at [472, 524] on div "Submitted 4 Sort By Created date Required date Order number Customer name Most …" at bounding box center [957, 515] width 1938 height 761
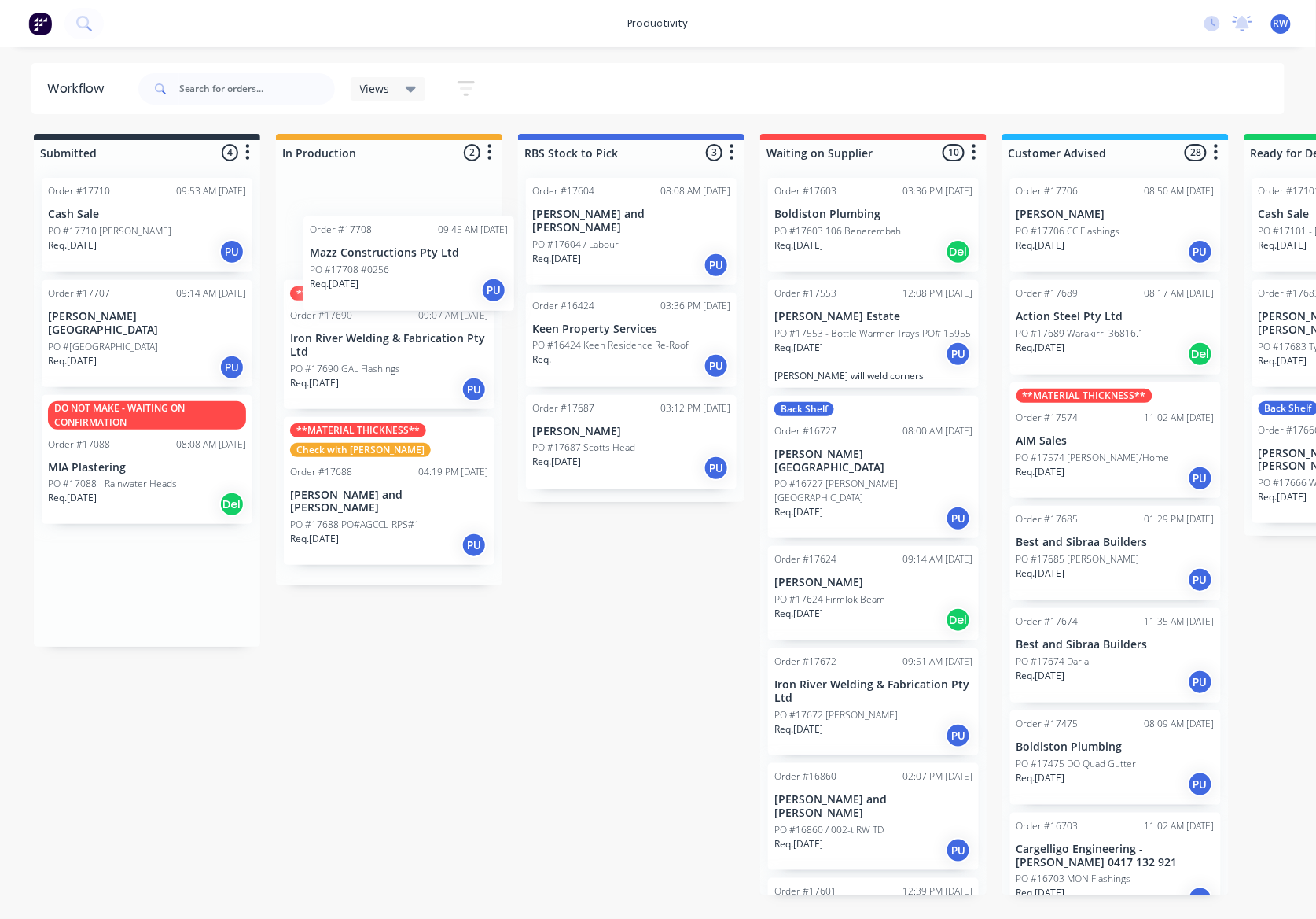
drag, startPoint x: 174, startPoint y: 434, endPoint x: 451, endPoint y: 261, distance: 326.6
click at [451, 261] on div "Submitted 4 Sort By Created date Required date Order number Customer name Most …" at bounding box center [957, 515] width 1938 height 761
click at [433, 359] on div "**MATERIAL THICKNESS** Order #17690 09:07 AM [DATE] Iron River Welding & Fabric…" at bounding box center [389, 344] width 210 height 129
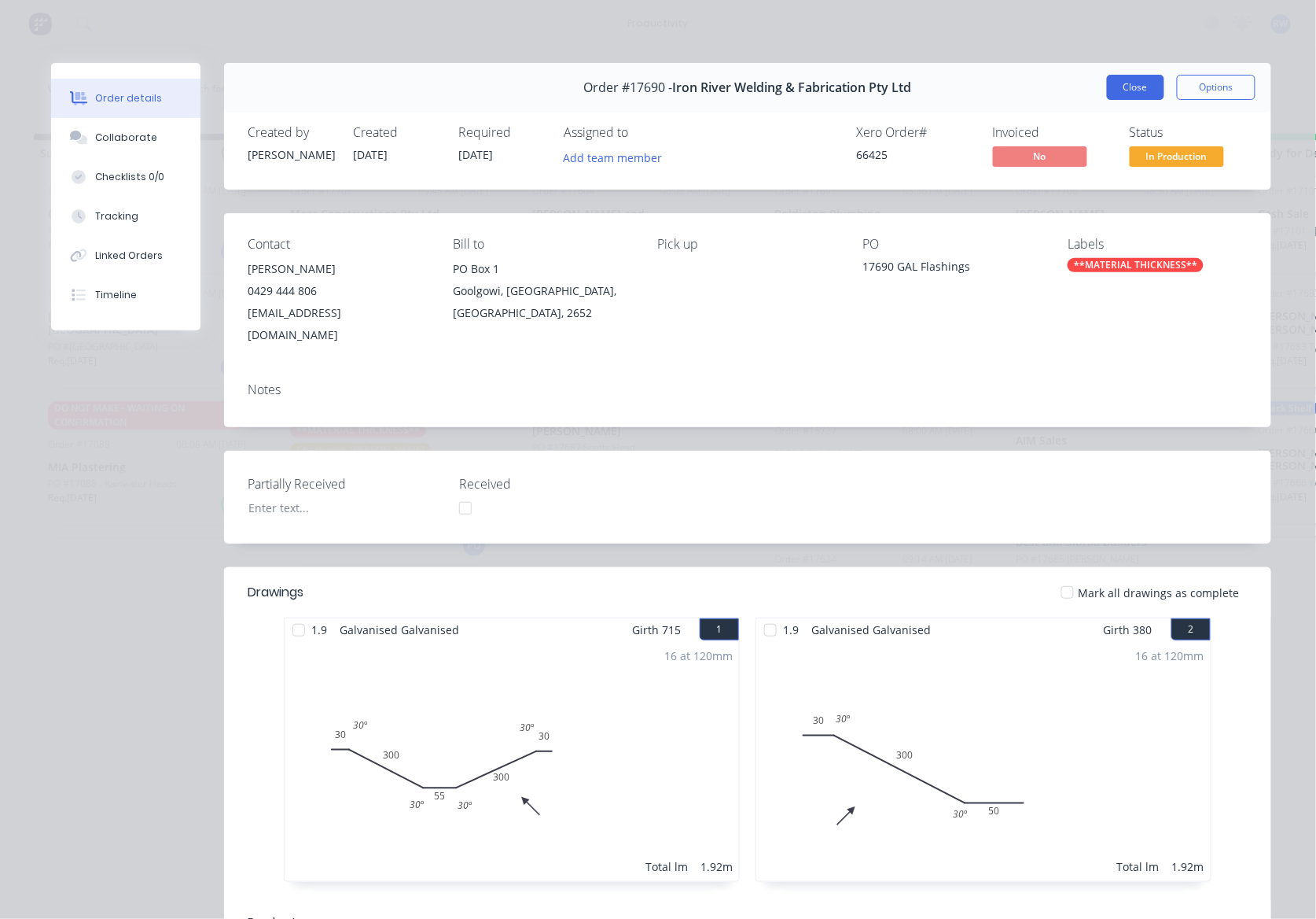
click at [1114, 88] on button "Close" at bounding box center [1136, 87] width 58 height 25
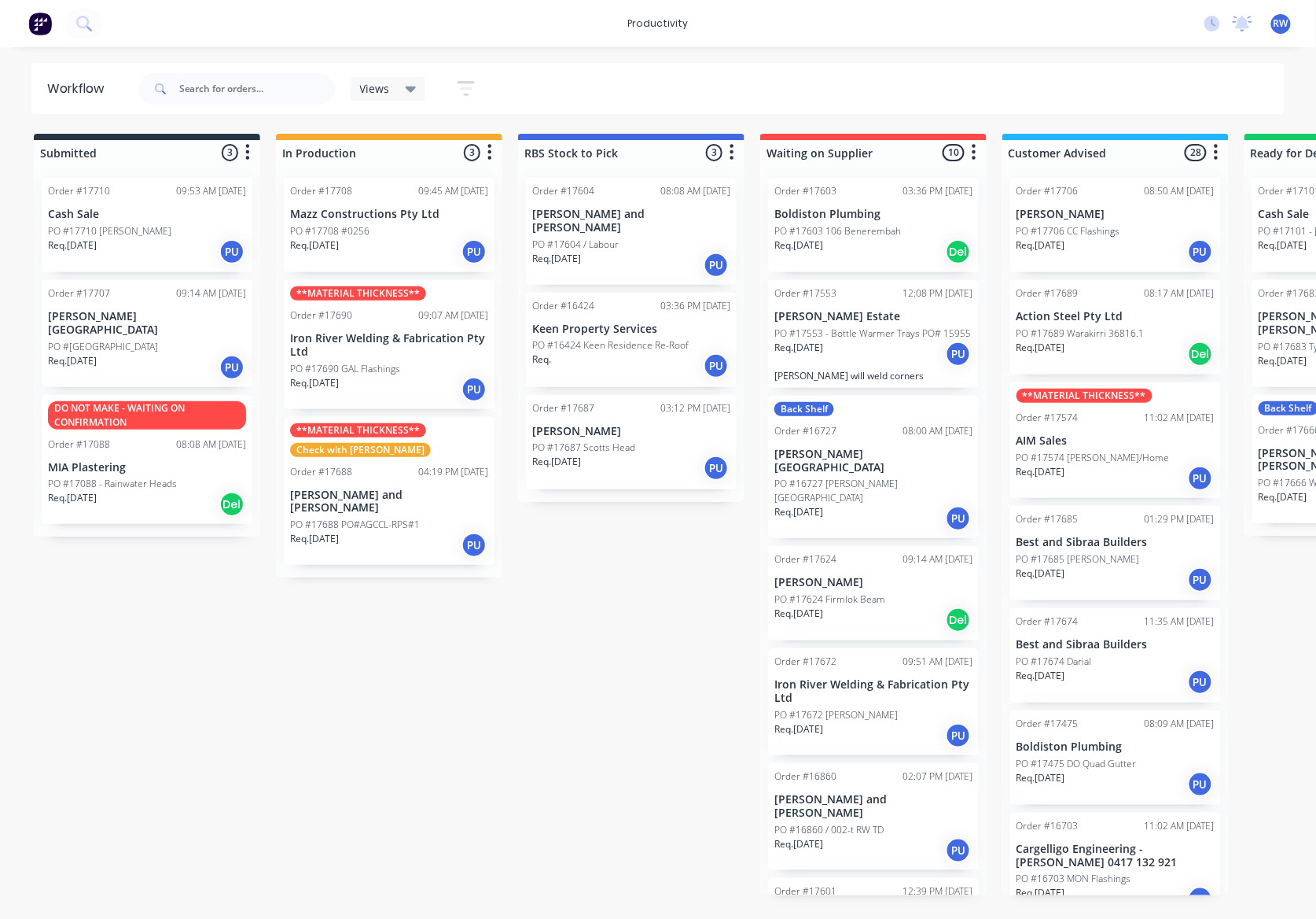
click at [362, 491] on p "[PERSON_NAME] and [PERSON_NAME]" at bounding box center [389, 502] width 198 height 27
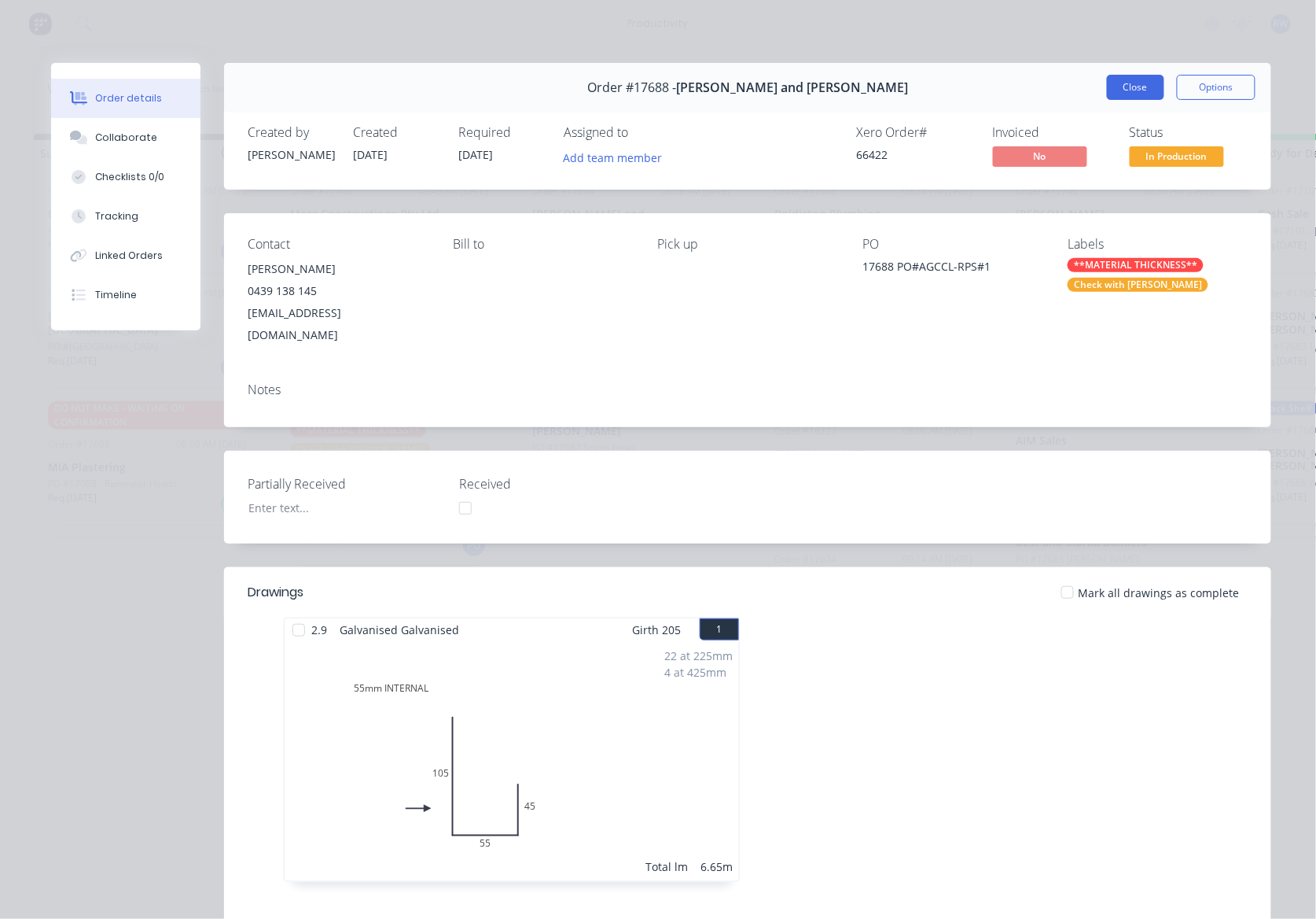
click at [1127, 95] on button "Close" at bounding box center [1136, 87] width 58 height 25
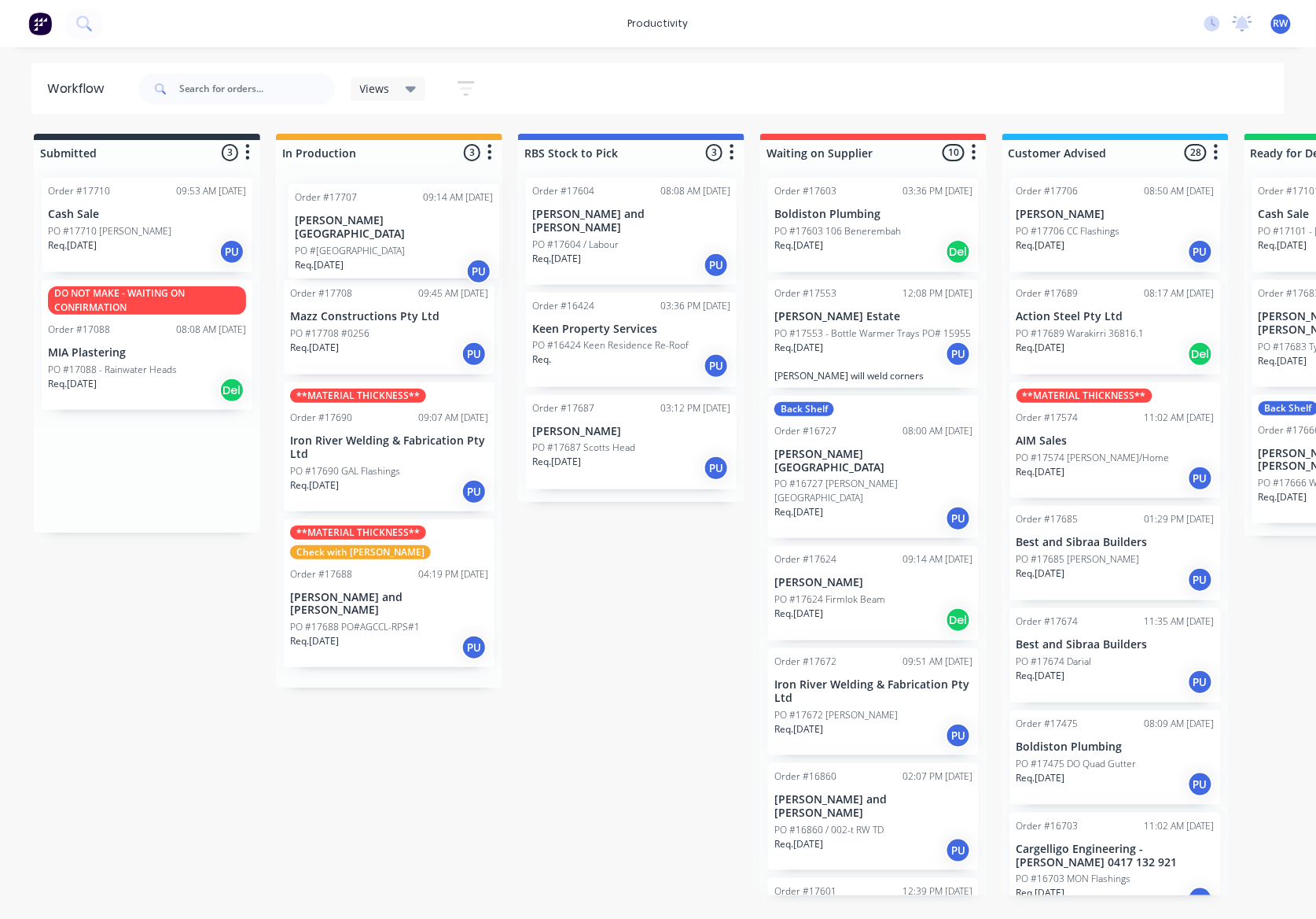
drag, startPoint x: 123, startPoint y: 343, endPoint x: 393, endPoint y: 253, distance: 284.6
click at [393, 253] on div "Submitted 3 Sort By Created date Required date Order number Customer name Most …" at bounding box center [957, 515] width 1938 height 761
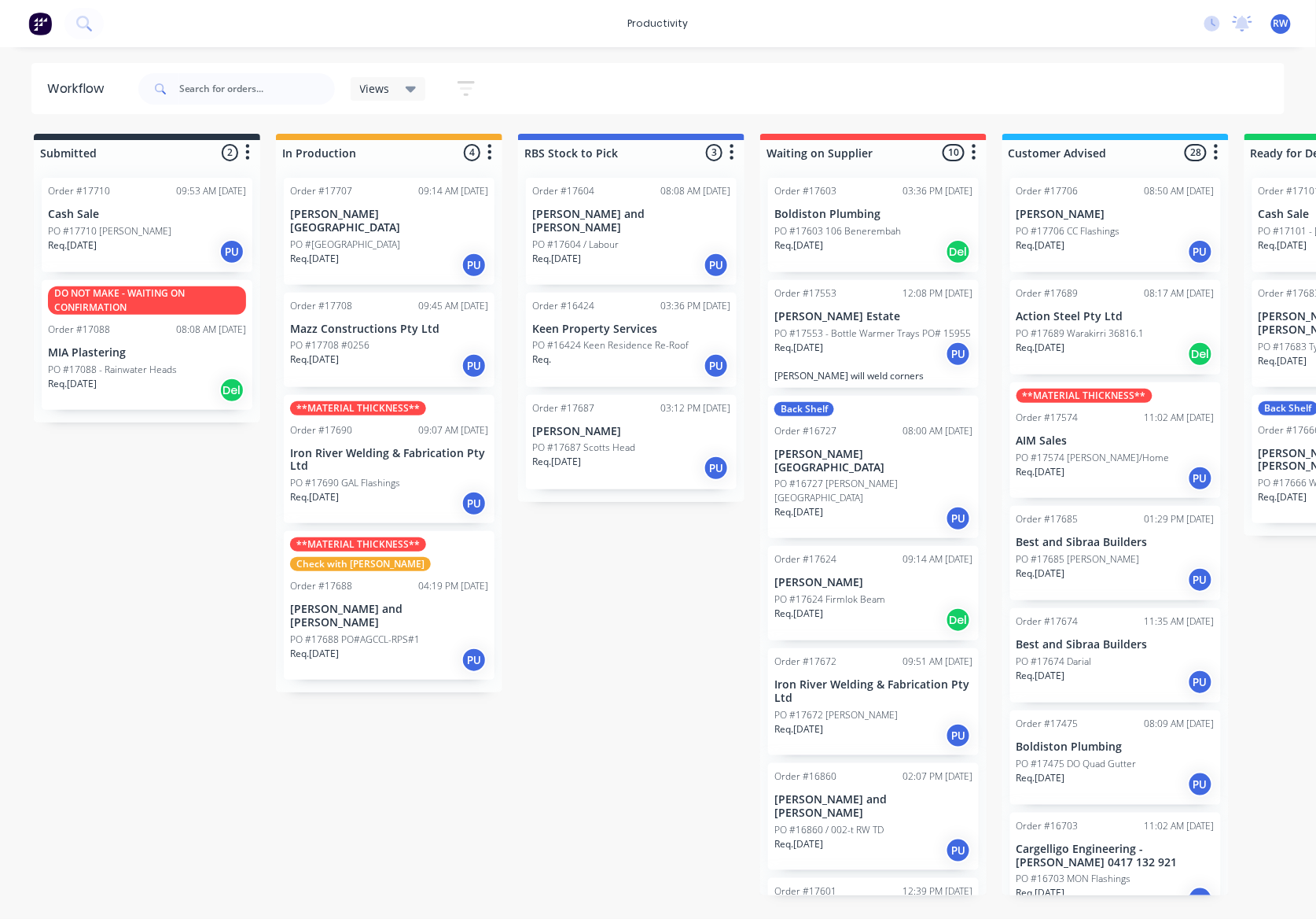
click at [159, 335] on div "Order #17088 08:08 AM [DATE]" at bounding box center [147, 329] width 198 height 14
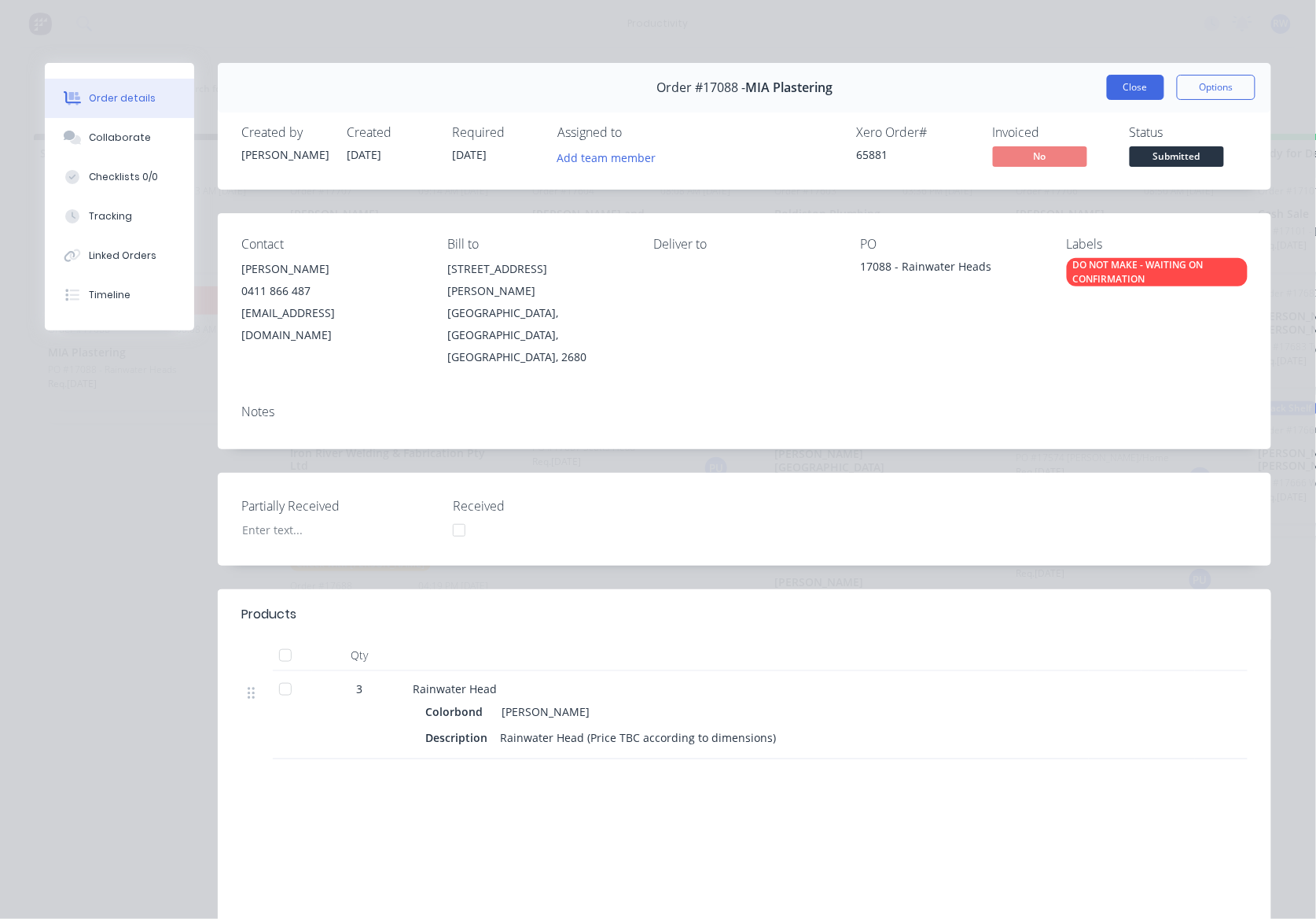
click at [1121, 85] on button "Close" at bounding box center [1136, 87] width 58 height 25
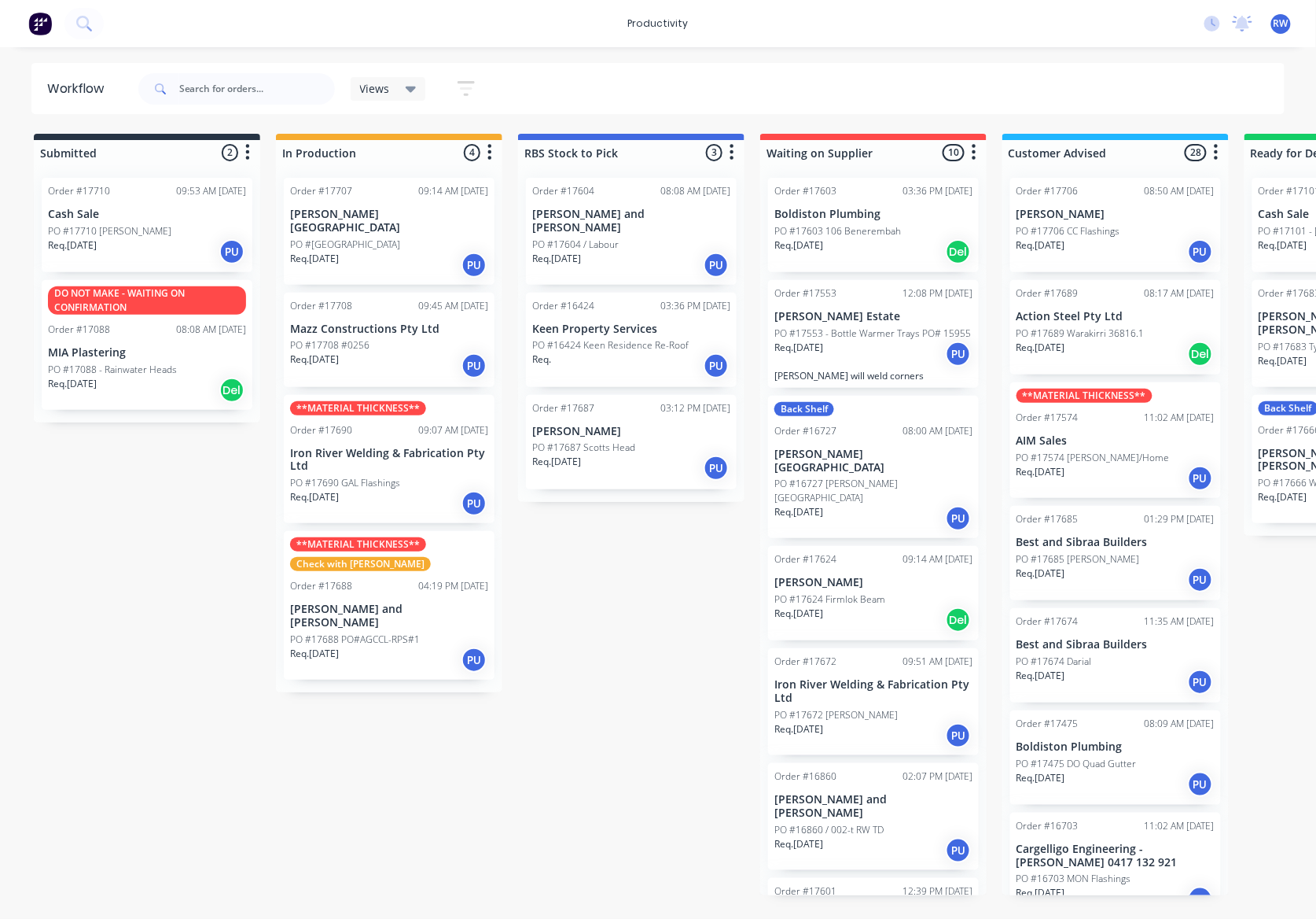
click at [101, 233] on p "PO #17710 [PERSON_NAME]" at bounding box center [110, 231] width 123 height 14
